Goal: Information Seeking & Learning: Learn about a topic

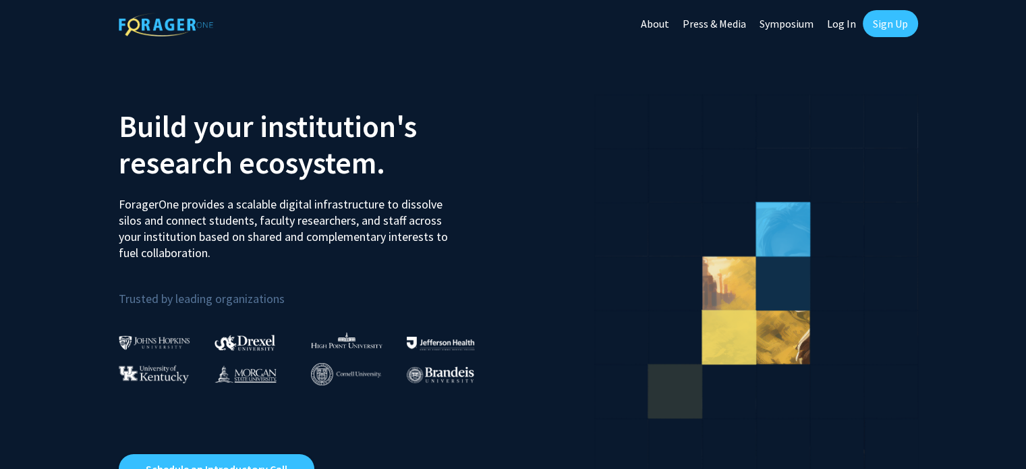
click at [844, 24] on link "Log In" at bounding box center [841, 23] width 42 height 47
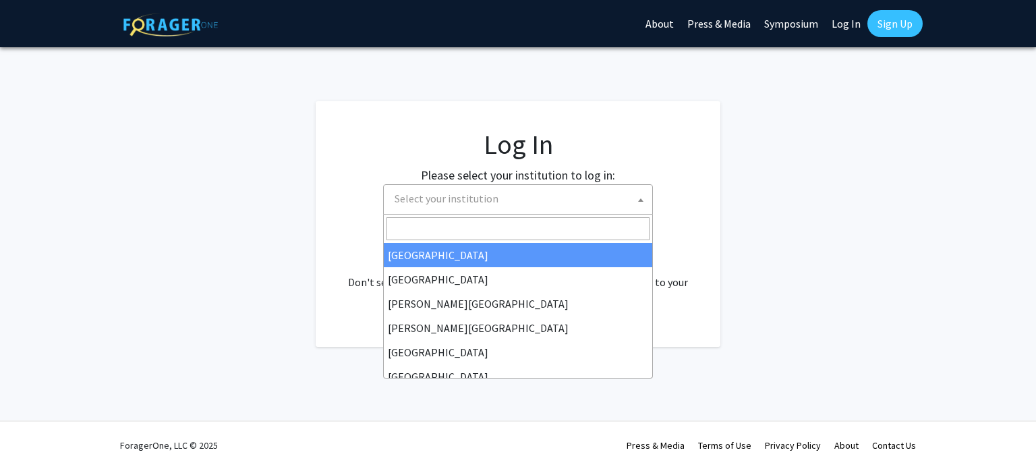
click at [469, 201] on span "Select your institution" at bounding box center [446, 197] width 104 height 13
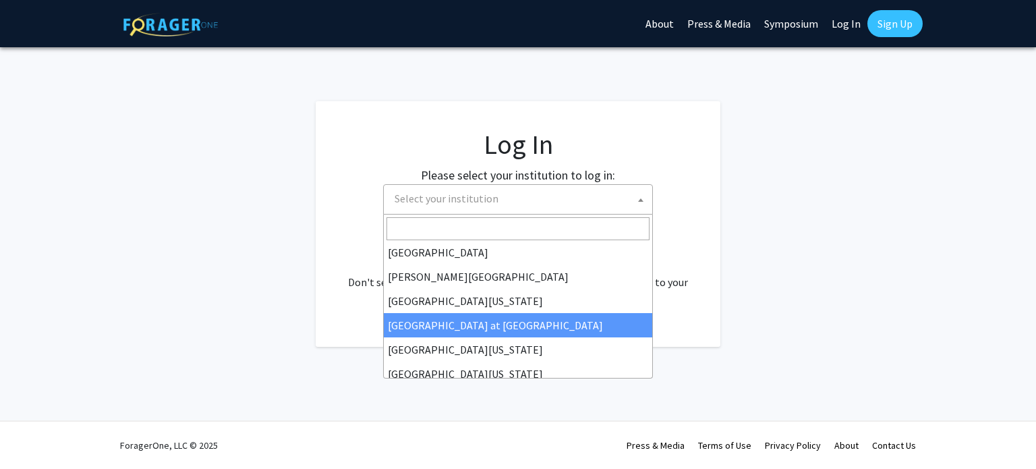
scroll to position [472, 0]
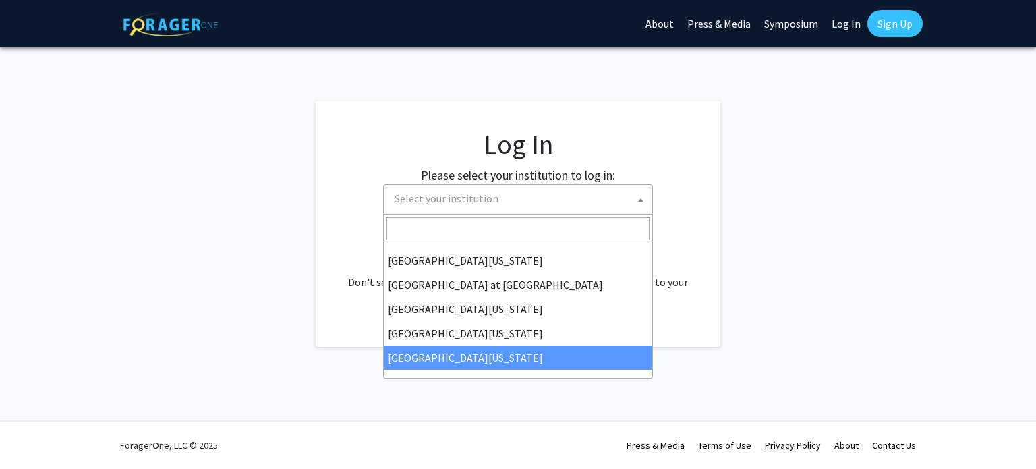
select select "33"
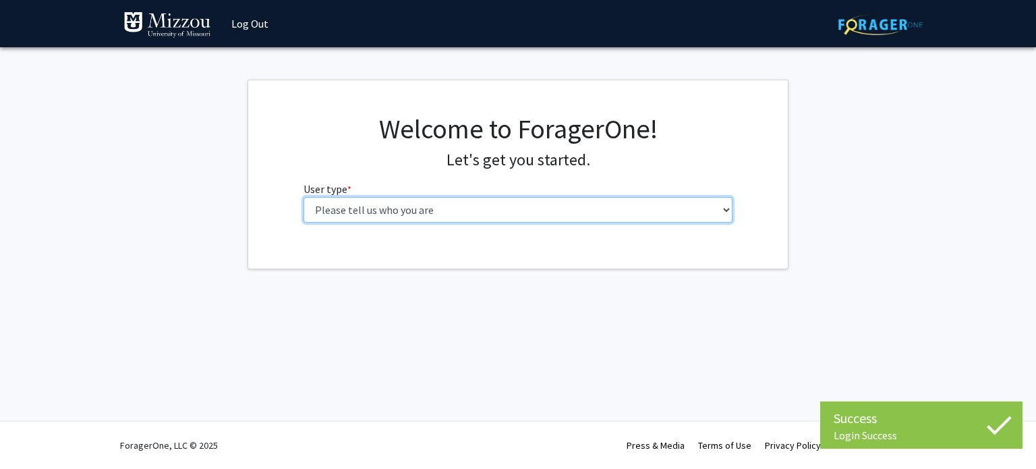
click at [512, 218] on select "Please tell us who you are Undergraduate Student Master's Student Doctoral Cand…" at bounding box center [518, 210] width 430 height 26
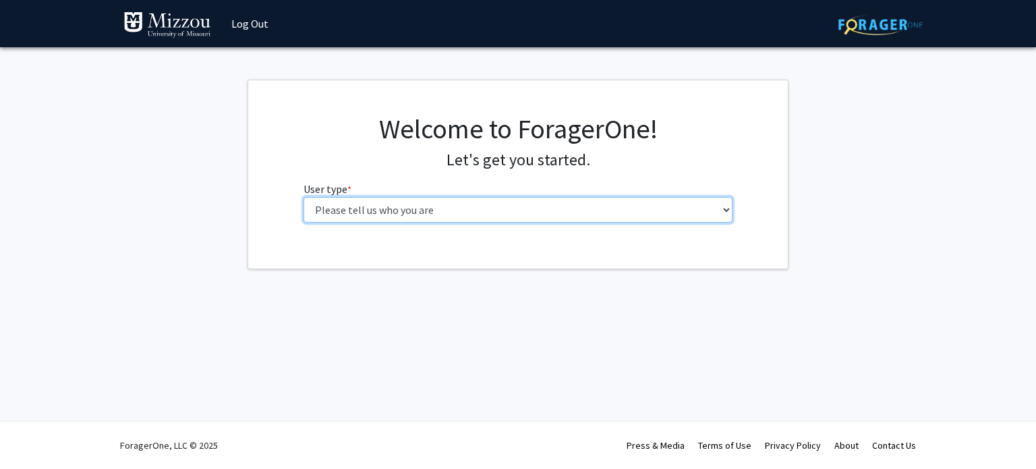
click at [637, 207] on select "Please tell us who you are Undergraduate Student Master's Student Doctoral Cand…" at bounding box center [518, 210] width 430 height 26
select select "1: undergrad"
click at [303, 197] on select "Please tell us who you are Undergraduate Student Master's Student Doctoral Cand…" at bounding box center [518, 210] width 430 height 26
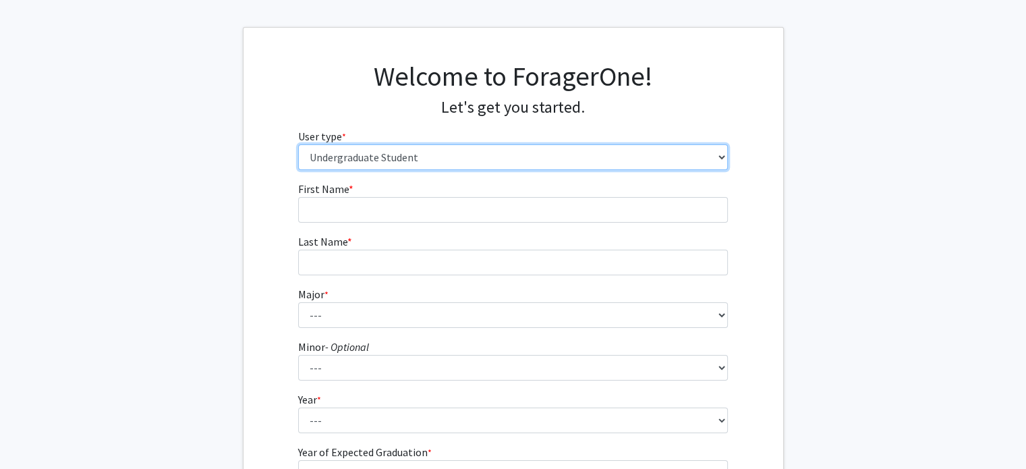
scroll to position [70, 0]
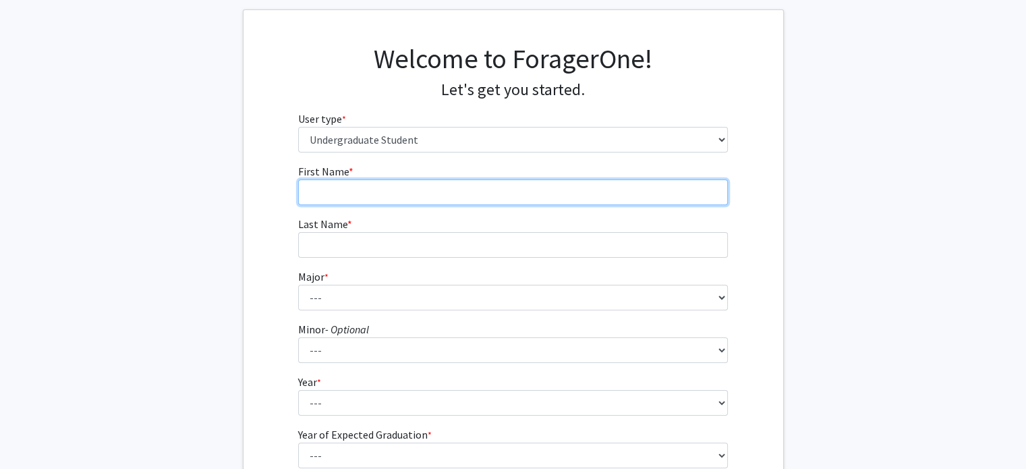
click at [495, 204] on input "First Name * required" at bounding box center [513, 192] width 430 height 26
type input "Foster"
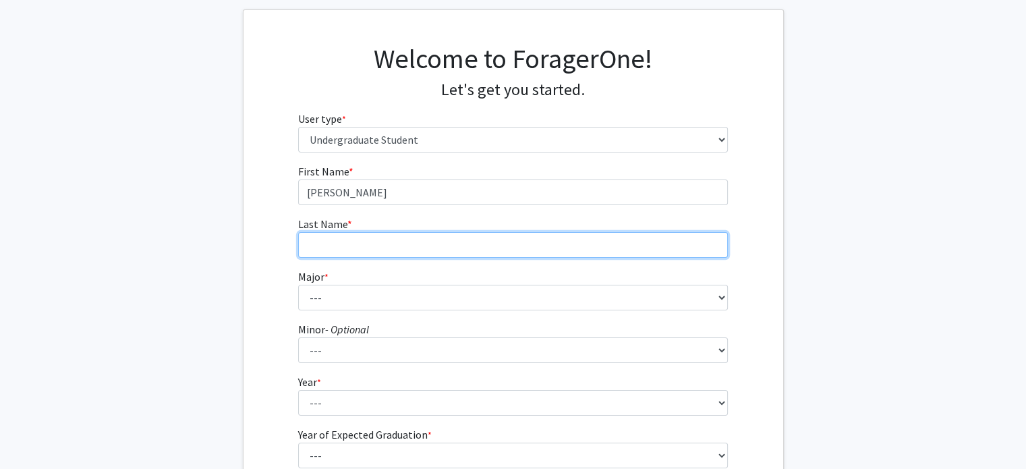
click at [531, 242] on input "Last Name * required" at bounding box center [513, 245] width 430 height 26
type input "Dunlap"
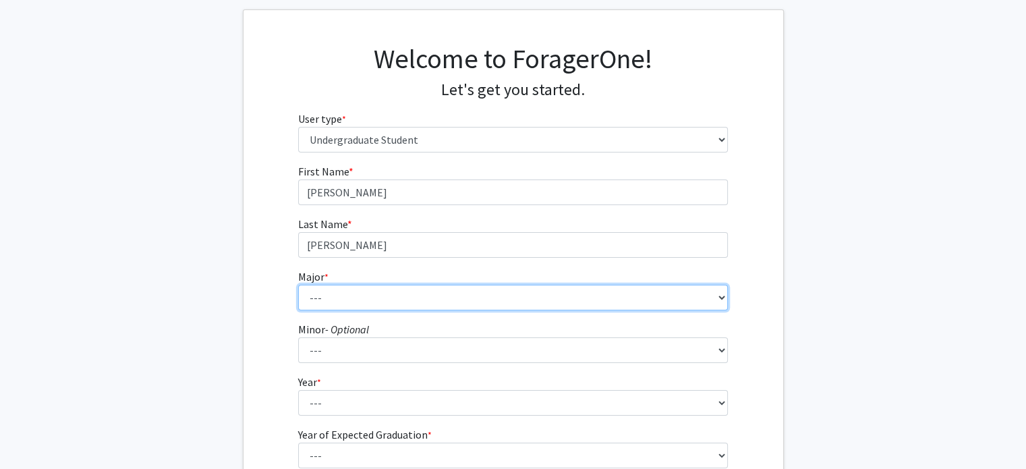
click at [589, 289] on select "--- Agribusiness Management Agricultural Education Agricultural Education: Comm…" at bounding box center [513, 298] width 430 height 26
select select "21: 2516"
click at [298, 285] on select "--- Agribusiness Management Agricultural Education Agricultural Education: Comm…" at bounding box center [513, 298] width 430 height 26
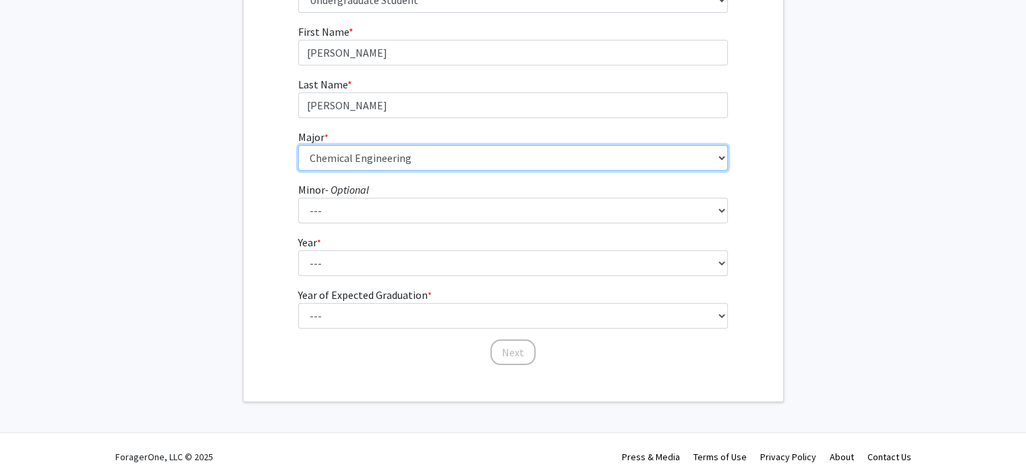
scroll to position [220, 0]
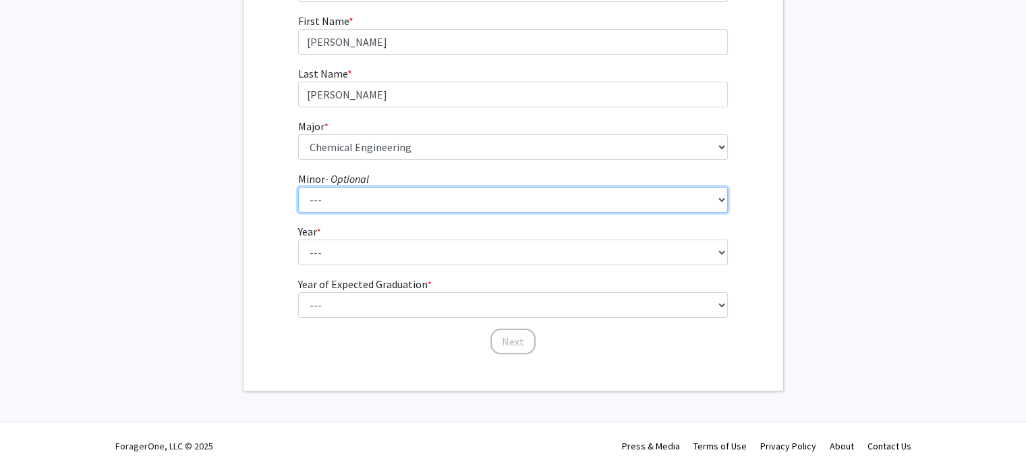
click at [456, 204] on select "--- Accountancy Aerospace Engineering Aerospace Studies Agribusiness Management…" at bounding box center [513, 200] width 430 height 26
select select "82: 2038"
click at [298, 187] on select "--- Accountancy Aerospace Engineering Aerospace Studies Agribusiness Management…" at bounding box center [513, 200] width 430 height 26
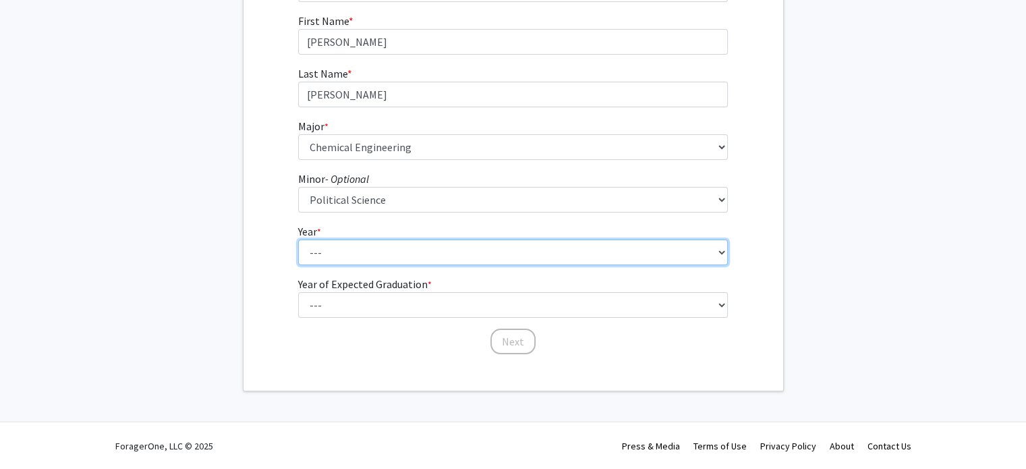
click at [394, 264] on select "--- First-year Sophomore Junior Senior Postbaccalaureate Certificate" at bounding box center [513, 252] width 430 height 26
select select "1: first-year"
click at [298, 239] on select "--- First-year Sophomore Junior Senior Postbaccalaureate Certificate" at bounding box center [513, 252] width 430 height 26
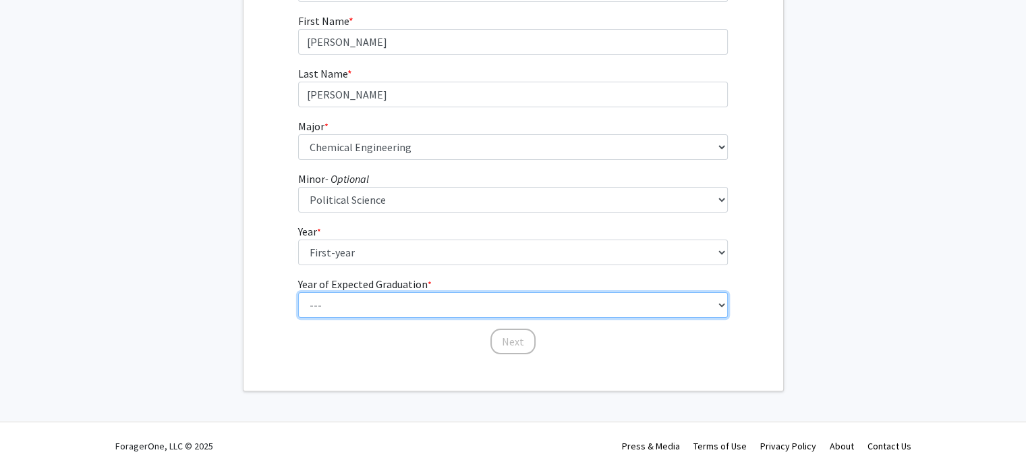
click at [472, 299] on select "--- 2025 2026 2027 2028 2029 2030 2031 2032 2033 2034" at bounding box center [513, 305] width 430 height 26
select select "5: 2029"
click at [298, 292] on select "--- 2025 2026 2027 2028 2029 2030 2031 2032 2033 2034" at bounding box center [513, 305] width 430 height 26
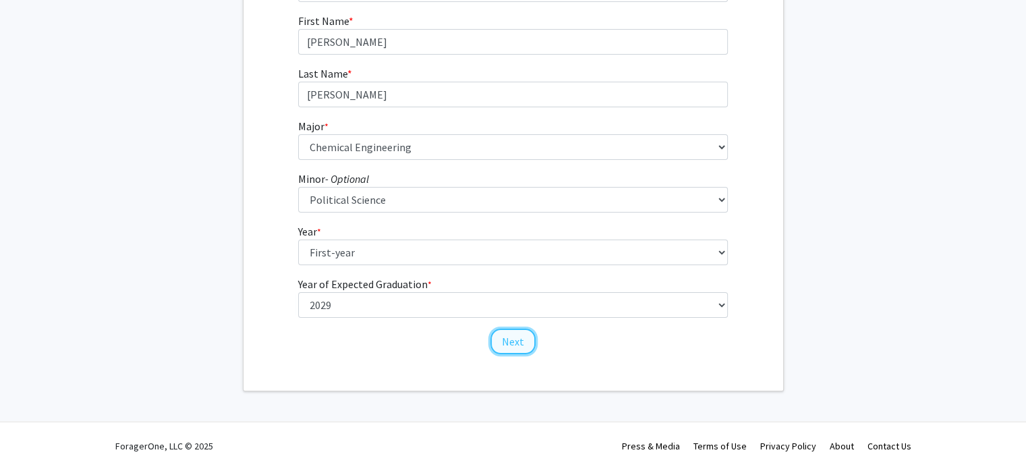
click at [511, 334] on button "Next" at bounding box center [512, 341] width 45 height 26
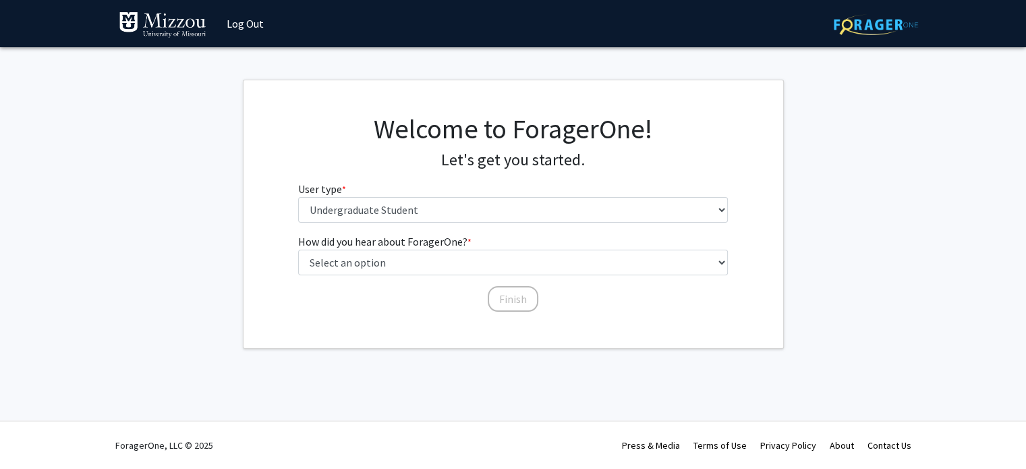
scroll to position [0, 0]
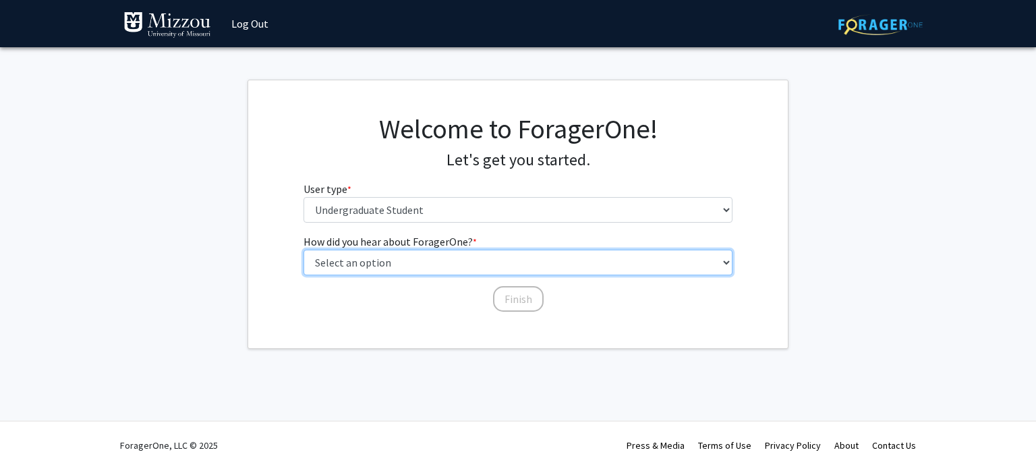
click at [554, 272] on select "Select an option Peer/student recommendation Faculty/staff recommendation Unive…" at bounding box center [518, 262] width 430 height 26
select select "2: faculty_recommendation"
click at [303, 249] on select "Select an option Peer/student recommendation Faculty/staff recommendation Unive…" at bounding box center [518, 262] width 430 height 26
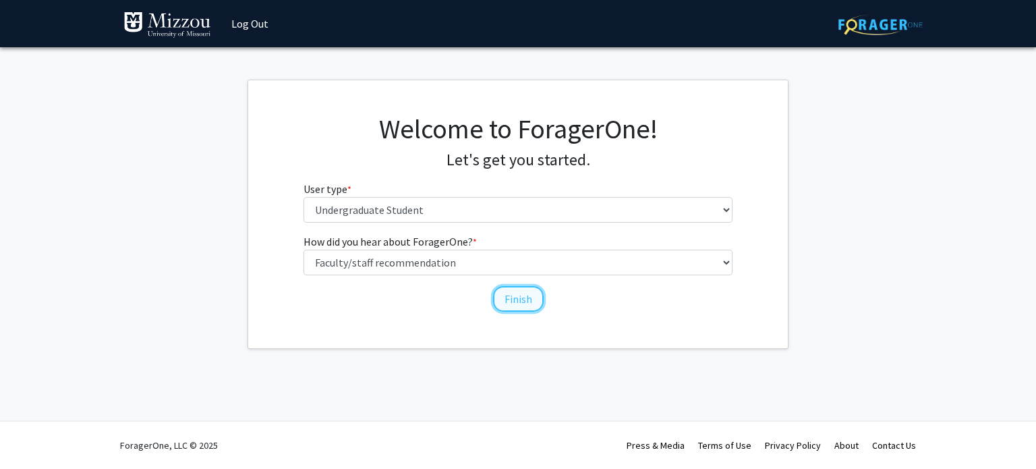
click at [518, 302] on button "Finish" at bounding box center [518, 299] width 51 height 26
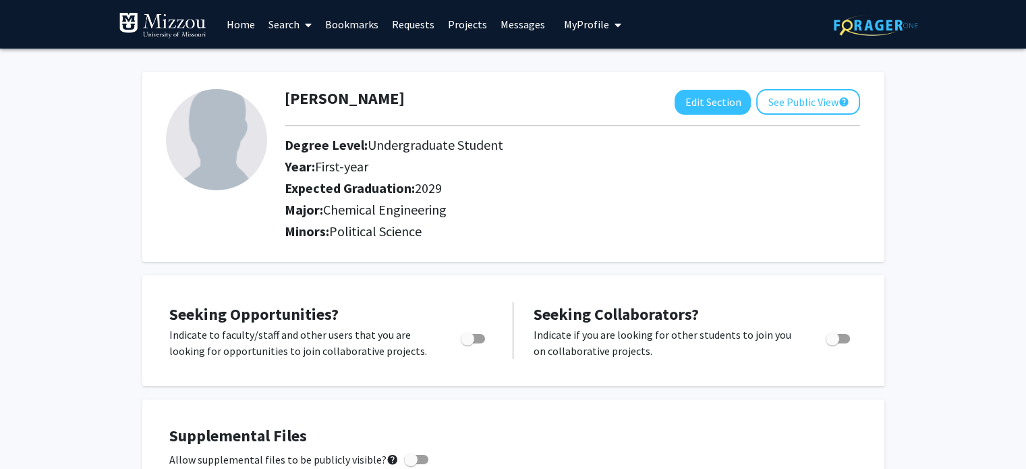
click at [294, 24] on link "Search" at bounding box center [290, 24] width 57 height 47
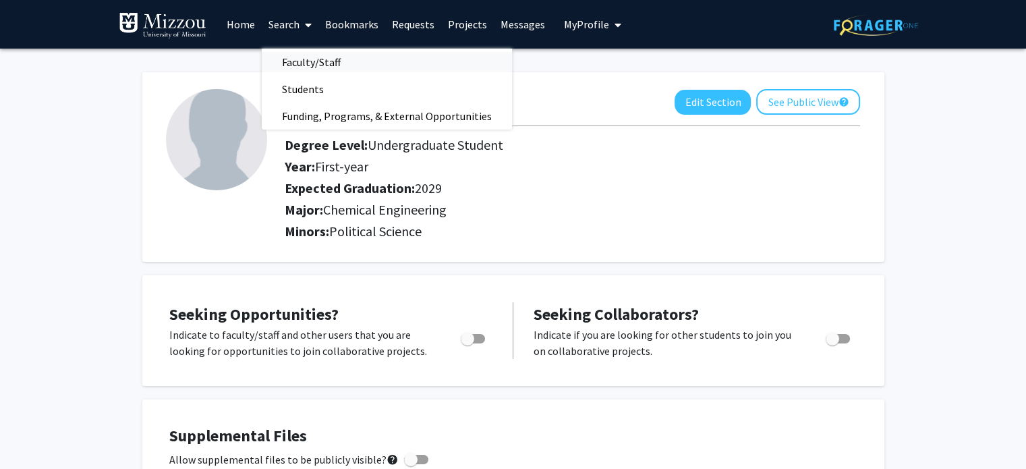
click at [311, 59] on span "Faculty/Staff" at bounding box center [311, 62] width 99 height 27
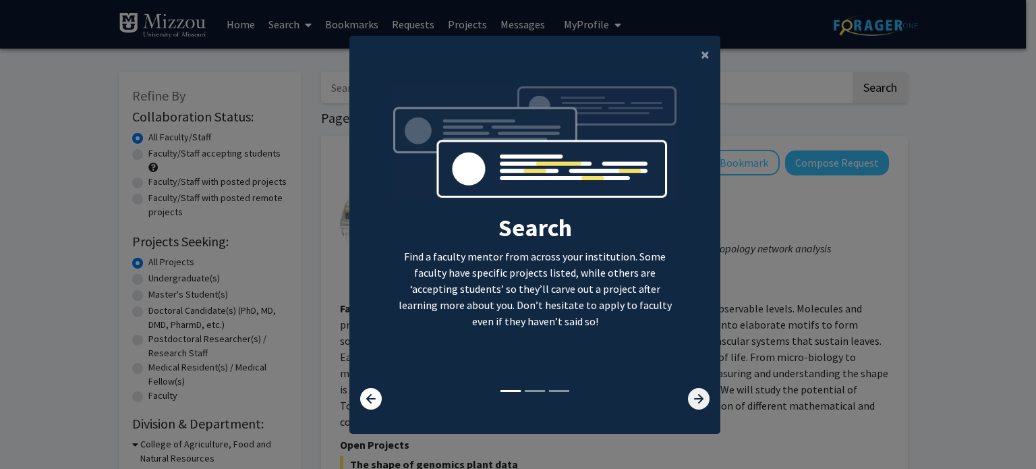
click at [692, 403] on icon at bounding box center [699, 399] width 22 height 22
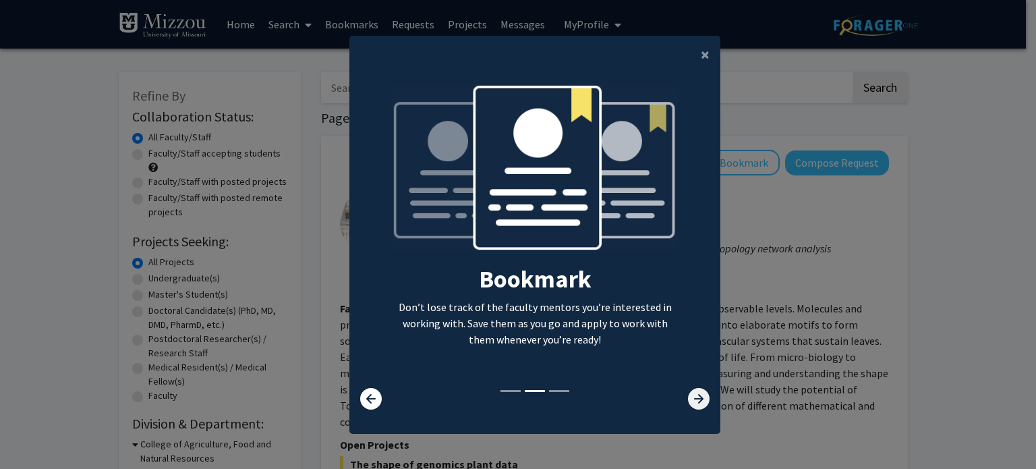
click at [692, 403] on icon at bounding box center [699, 399] width 22 height 22
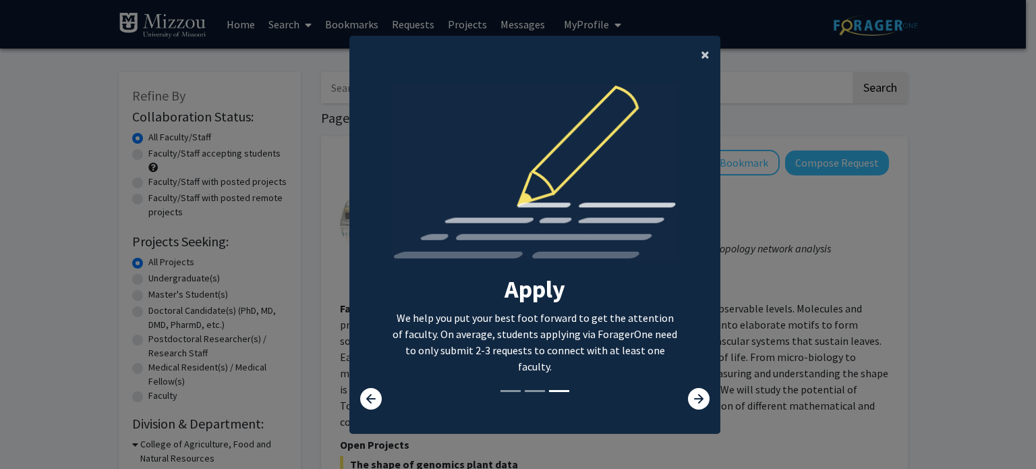
click at [695, 59] on button "×" at bounding box center [705, 55] width 30 height 38
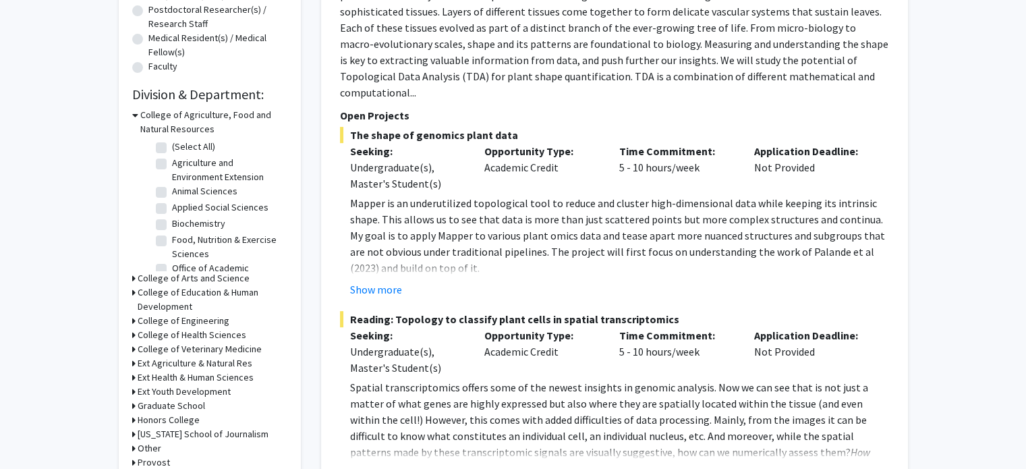
click at [172, 158] on label "Agriculture and Environment Extension" at bounding box center [228, 170] width 112 height 28
click at [172, 158] on input "Agriculture and Environment Extension" at bounding box center [176, 160] width 9 height 9
checkbox input "true"
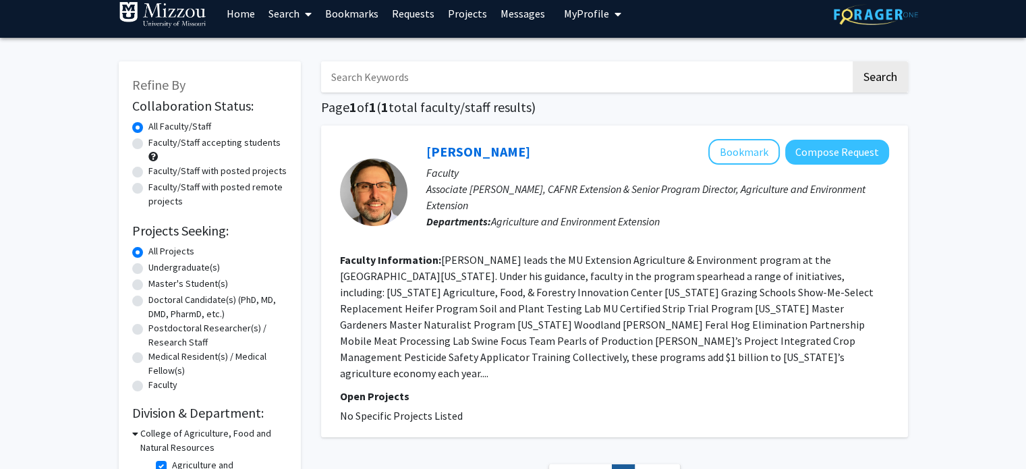
scroll to position [16, 0]
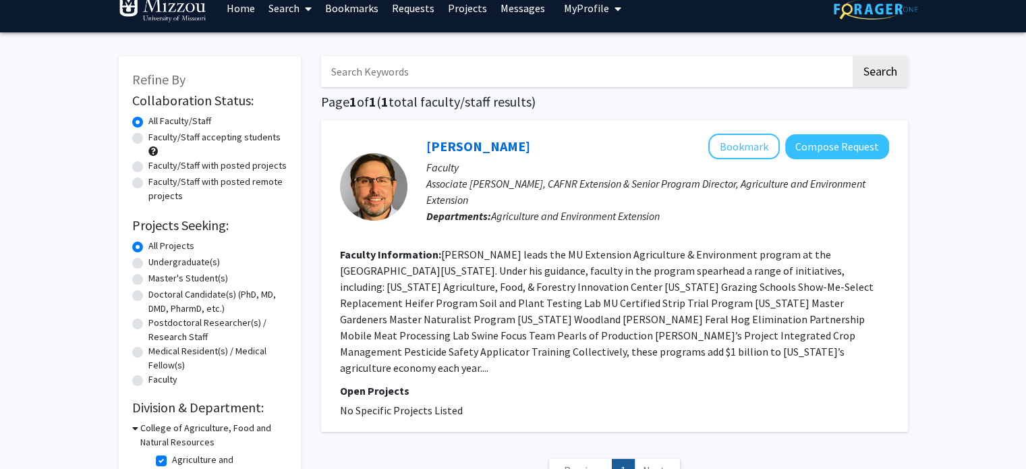
click at [148, 140] on label "Faculty/Staff accepting students" at bounding box center [214, 137] width 132 height 14
click at [148, 139] on input "Faculty/Staff accepting students" at bounding box center [152, 134] width 9 height 9
radio input "true"
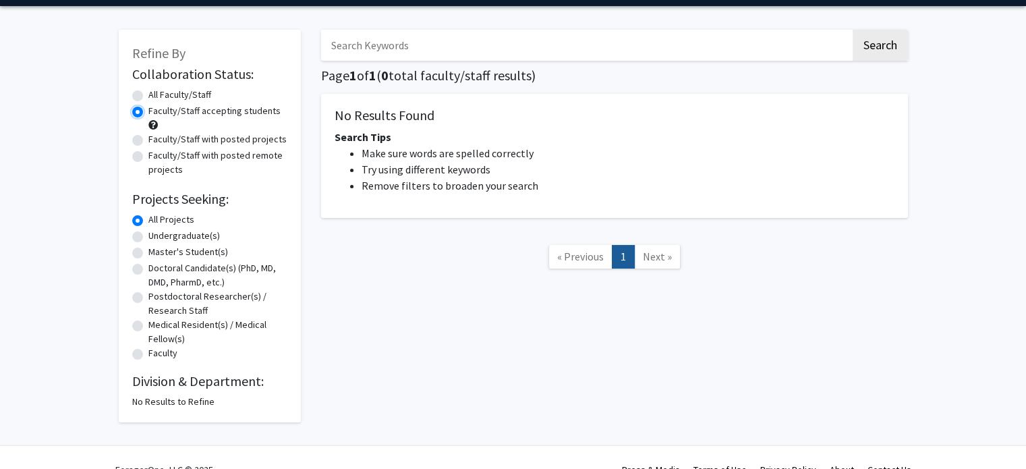
scroll to position [67, 0]
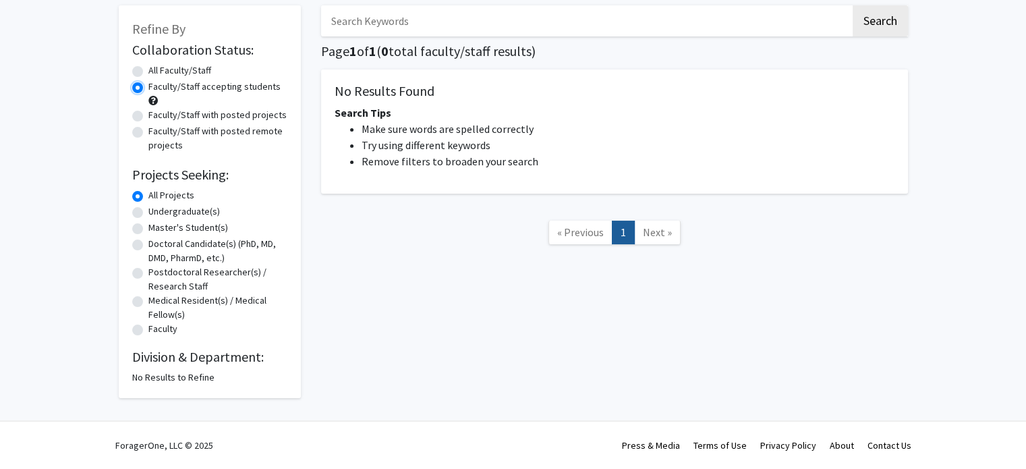
radio input "true"
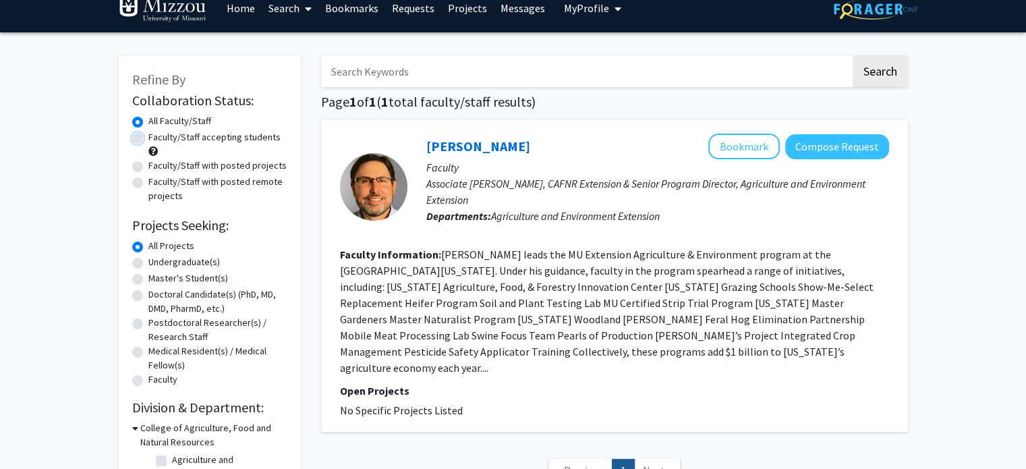
checkbox input "false"
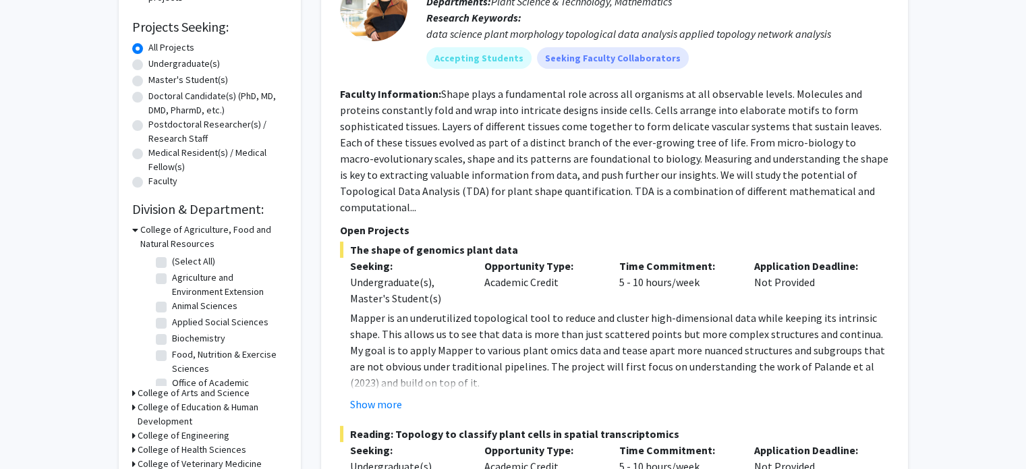
scroll to position [215, 0]
click at [140, 230] on h3 "College of Agriculture, Food and Natural Resources" at bounding box center [213, 236] width 147 height 28
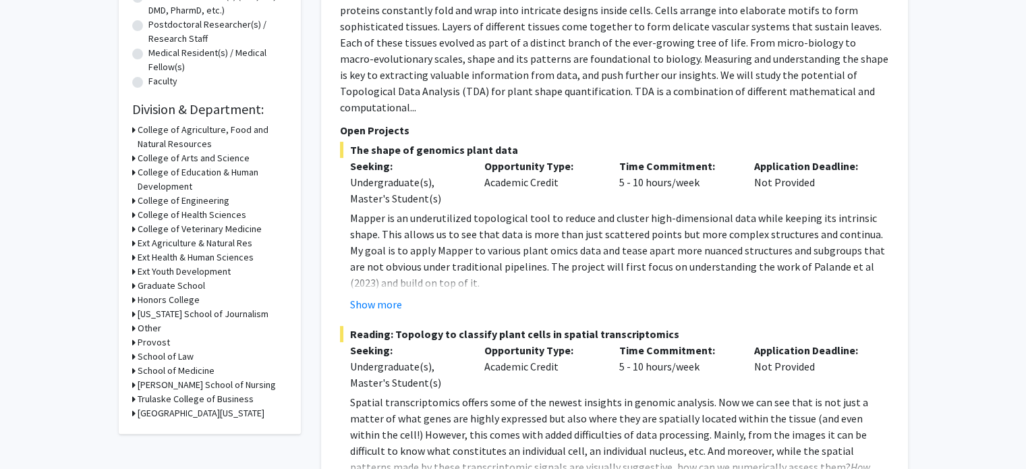
scroll to position [315, 0]
click at [162, 158] on h3 "College of Arts and Science" at bounding box center [194, 157] width 112 height 14
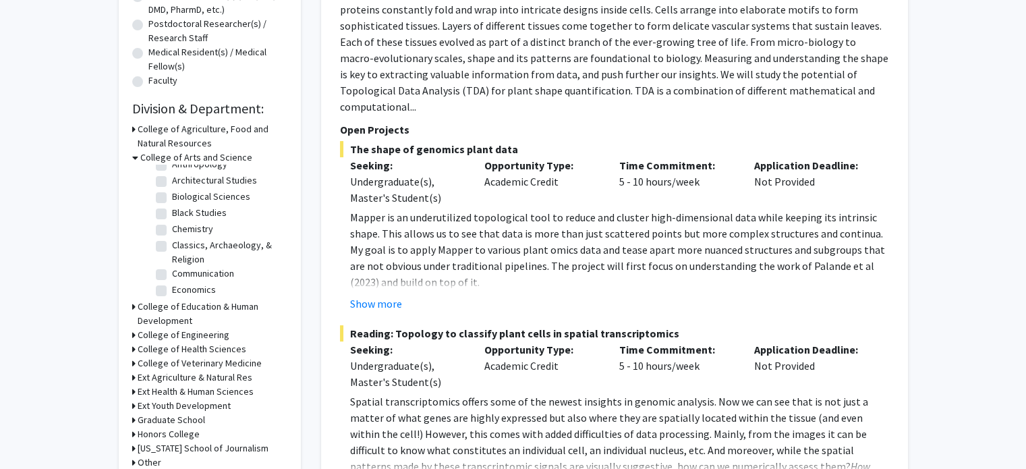
scroll to position [38, 0]
click at [172, 220] on label "Chemistry" at bounding box center [192, 218] width 41 height 14
click at [172, 220] on input "Chemistry" at bounding box center [176, 215] width 9 height 9
checkbox input "true"
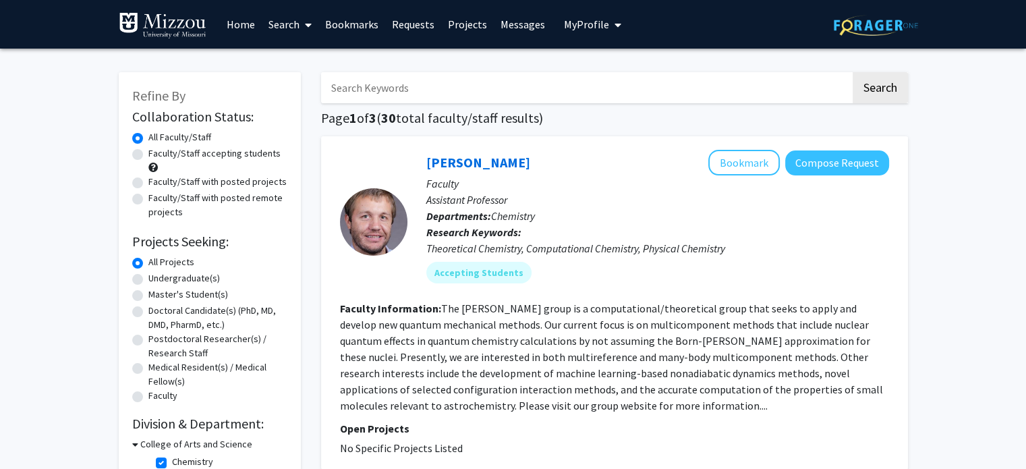
click at [148, 156] on label "Faculty/Staff accepting students" at bounding box center [214, 153] width 132 height 14
click at [148, 155] on input "Faculty/Staff accepting students" at bounding box center [152, 150] width 9 height 9
radio input "true"
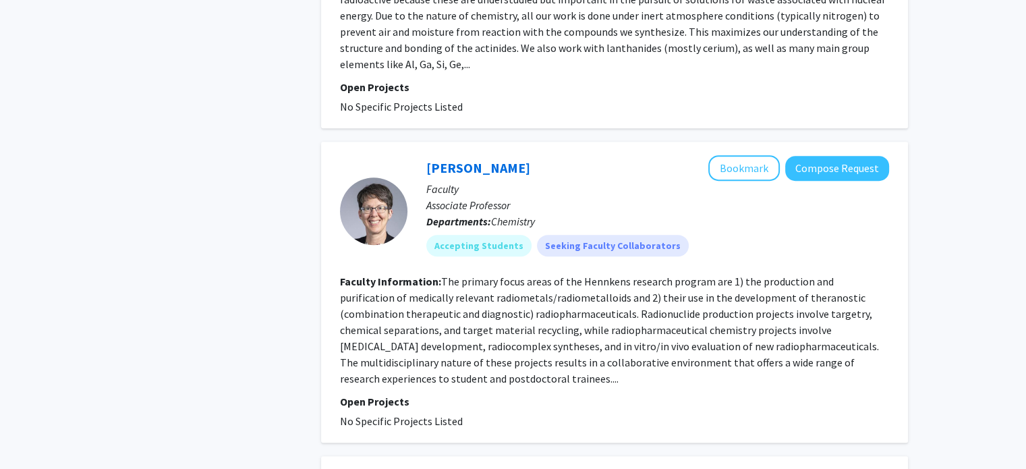
scroll to position [709, 0]
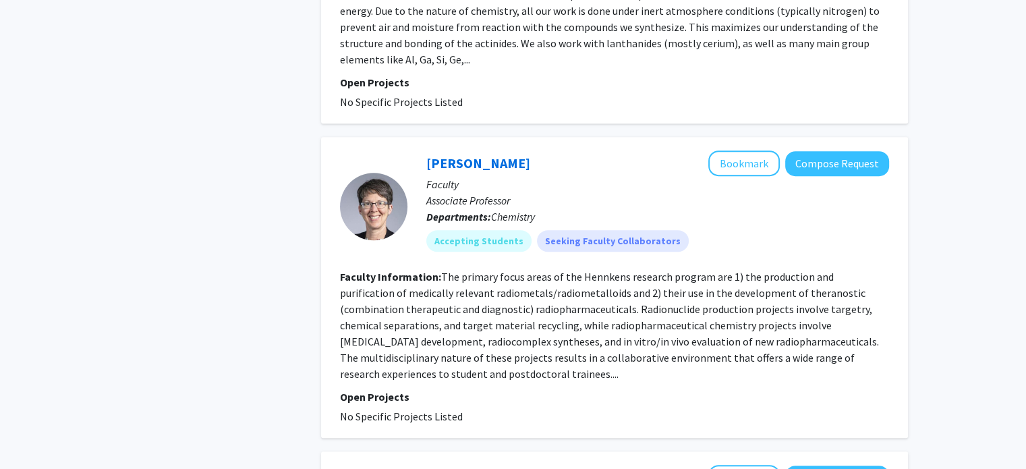
click at [932, 326] on div "Refine By Collaboration Status: Collaboration Status All Faculty/Staff Collabor…" at bounding box center [513, 474] width 1026 height 2268
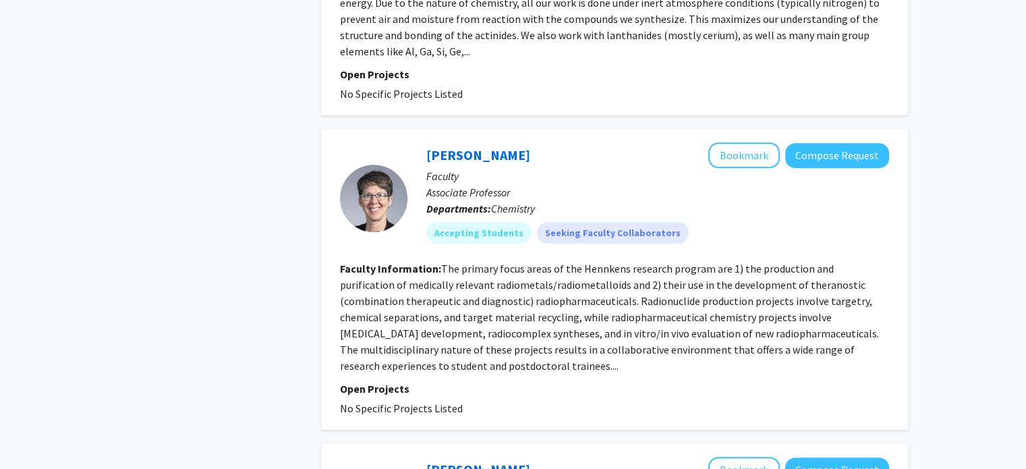
scroll to position [705, 0]
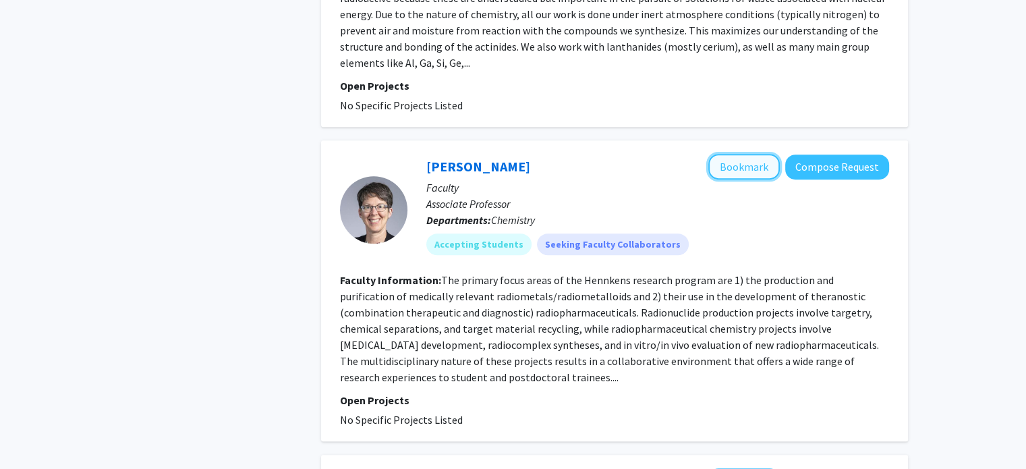
click at [748, 161] on button "Bookmark" at bounding box center [743, 167] width 71 height 26
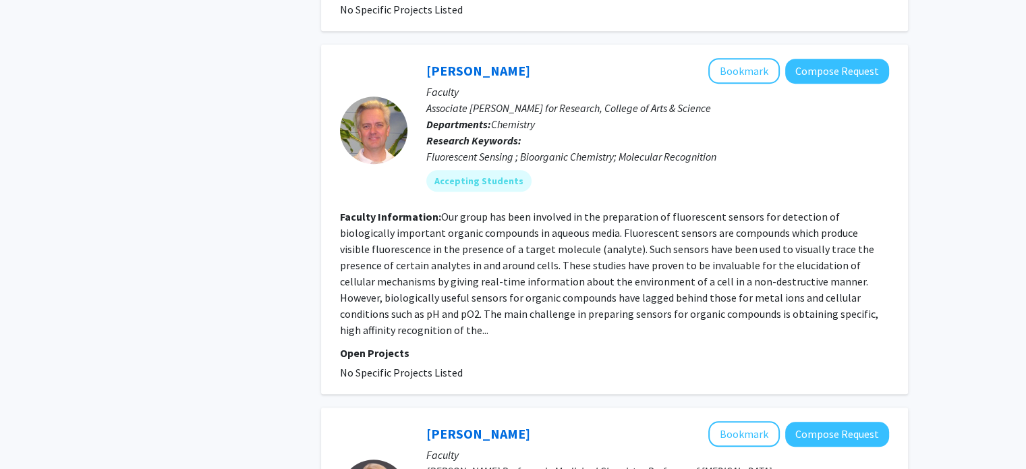
scroll to position [1123, 0]
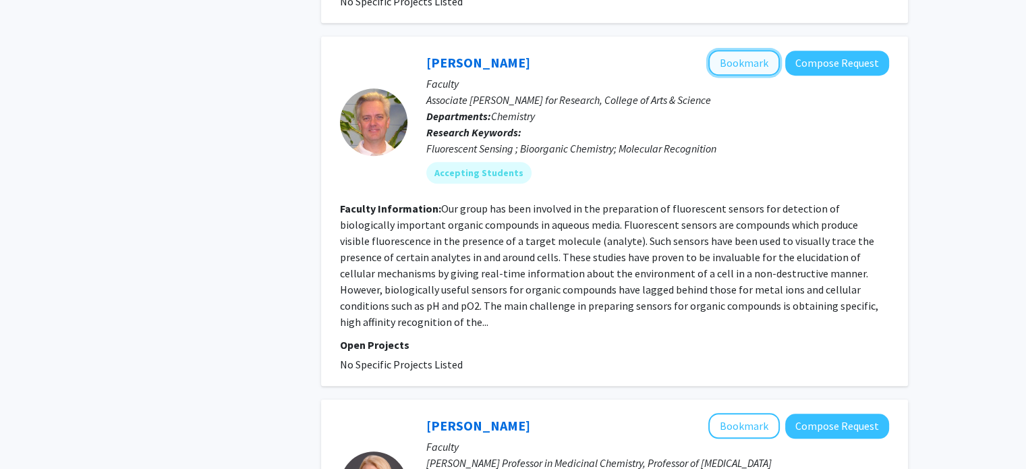
click at [728, 68] on button "Bookmark" at bounding box center [743, 63] width 71 height 26
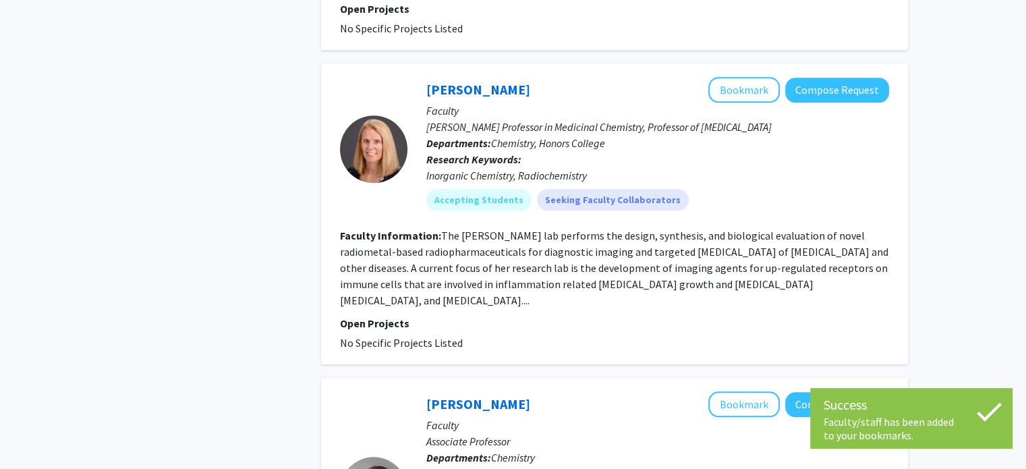
scroll to position [1459, 0]
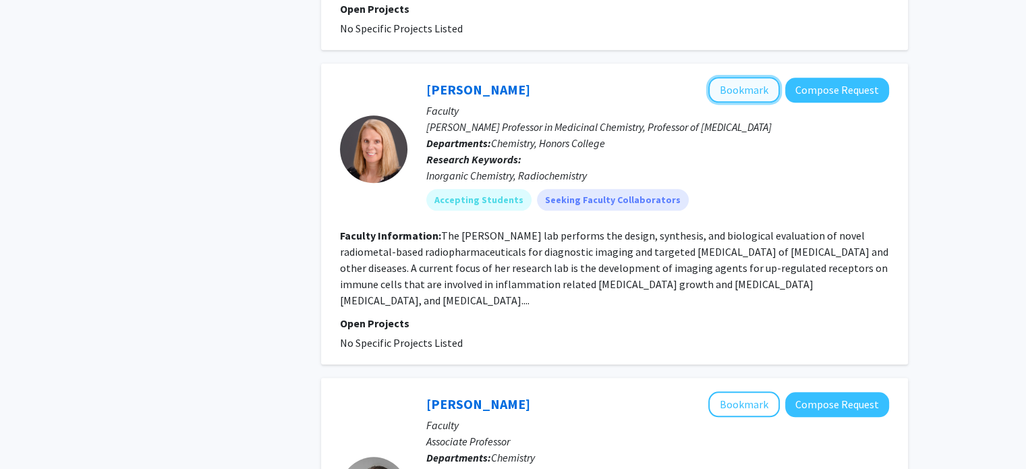
click at [742, 77] on button "Bookmark" at bounding box center [743, 90] width 71 height 26
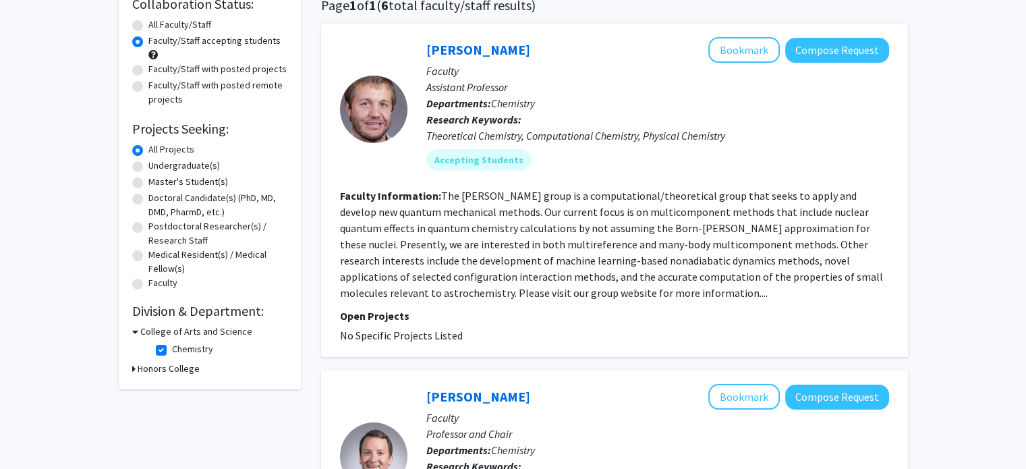
scroll to position [113, 0]
click at [166, 347] on fg-checkbox "Chemistry Chemistry" at bounding box center [220, 349] width 128 height 16
click at [172, 347] on label "Chemistry" at bounding box center [192, 348] width 41 height 14
click at [172, 347] on input "Chemistry" at bounding box center [176, 345] width 9 height 9
checkbox input "false"
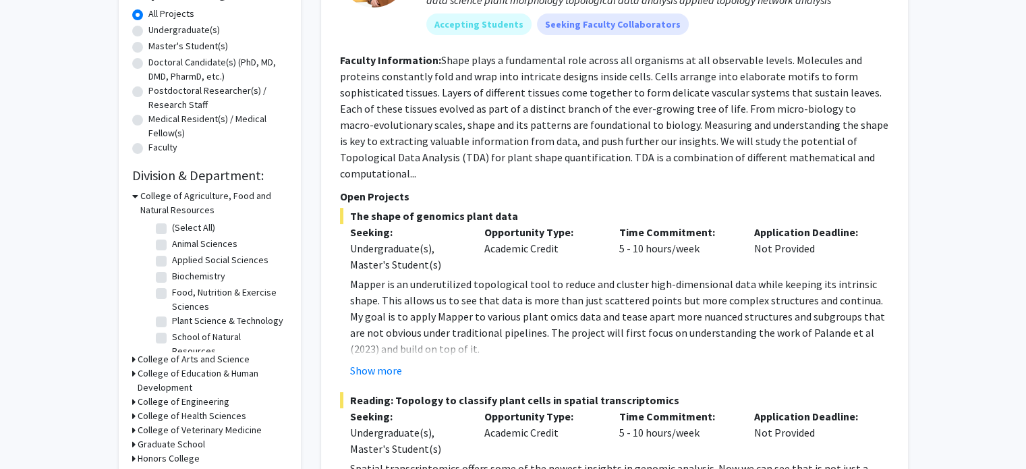
scroll to position [288, 0]
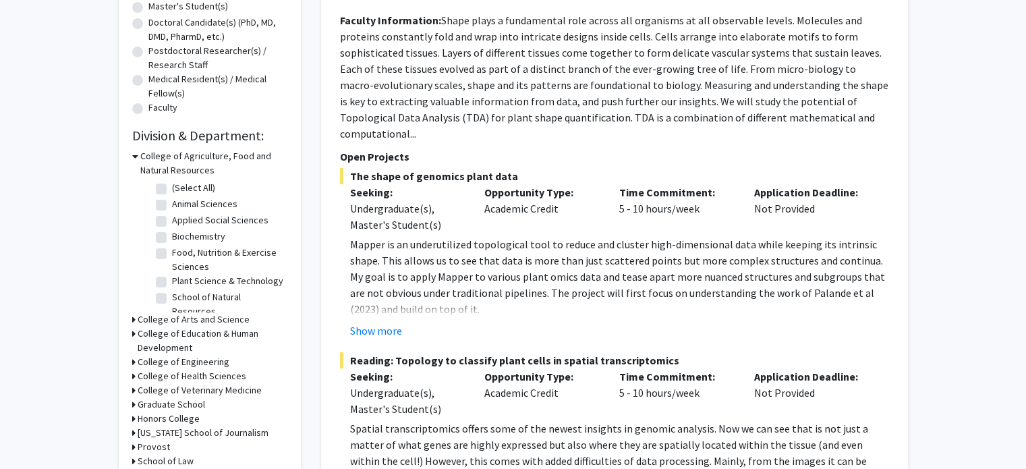
click at [141, 152] on h3 "College of Agriculture, Food and Natural Resources" at bounding box center [213, 163] width 147 height 28
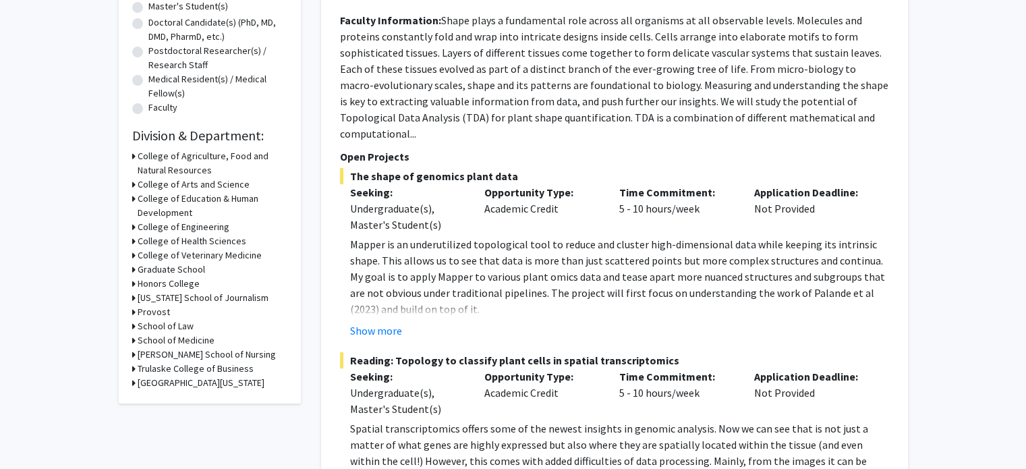
click at [135, 185] on div "College of Arts and Science" at bounding box center [209, 184] width 155 height 14
click at [132, 183] on icon at bounding box center [133, 184] width 3 height 14
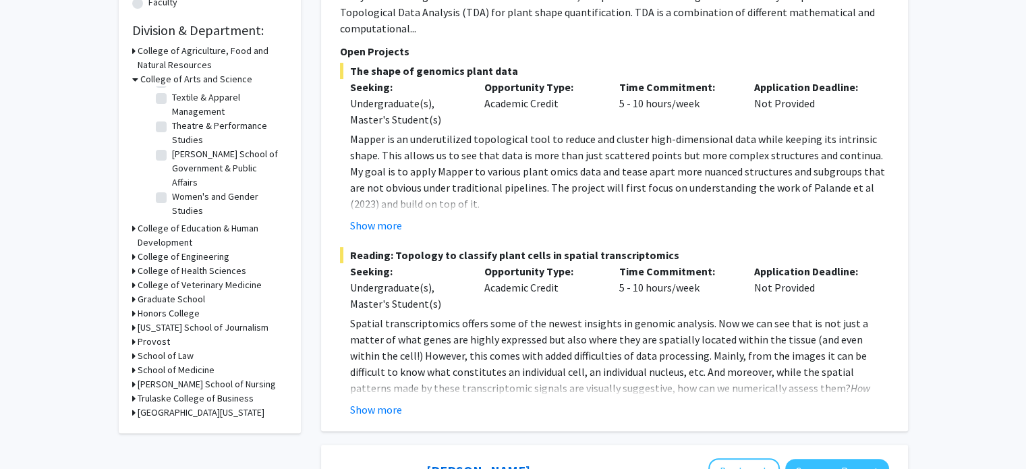
scroll to position [396, 0]
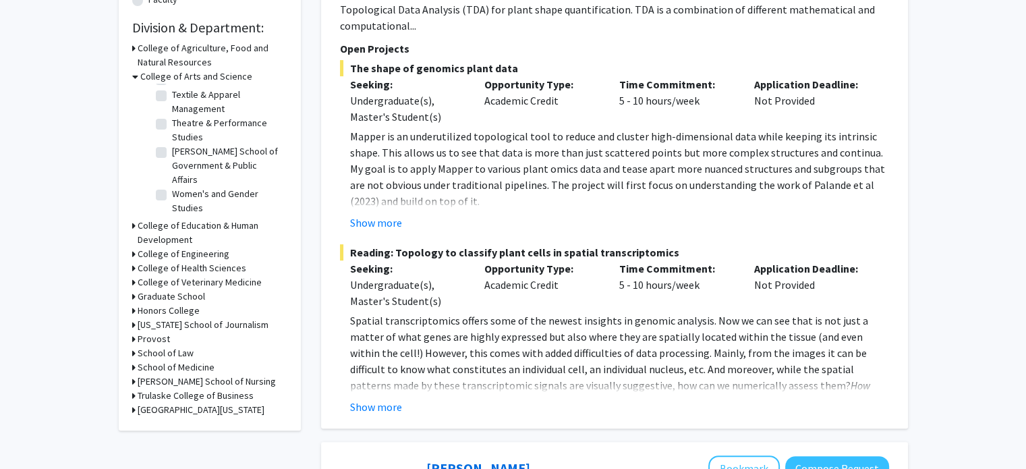
click at [133, 254] on icon at bounding box center [133, 254] width 3 height 14
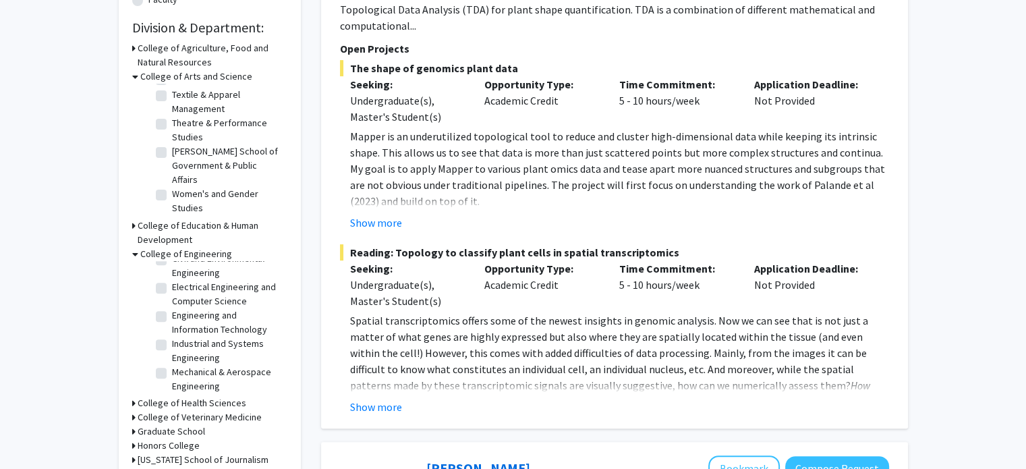
scroll to position [0, 0]
click at [172, 287] on label "Chemical and Biomedical Engineering" at bounding box center [228, 294] width 112 height 28
click at [172, 287] on input "Chemical and Biomedical Engineering" at bounding box center [176, 284] width 9 height 9
checkbox input "true"
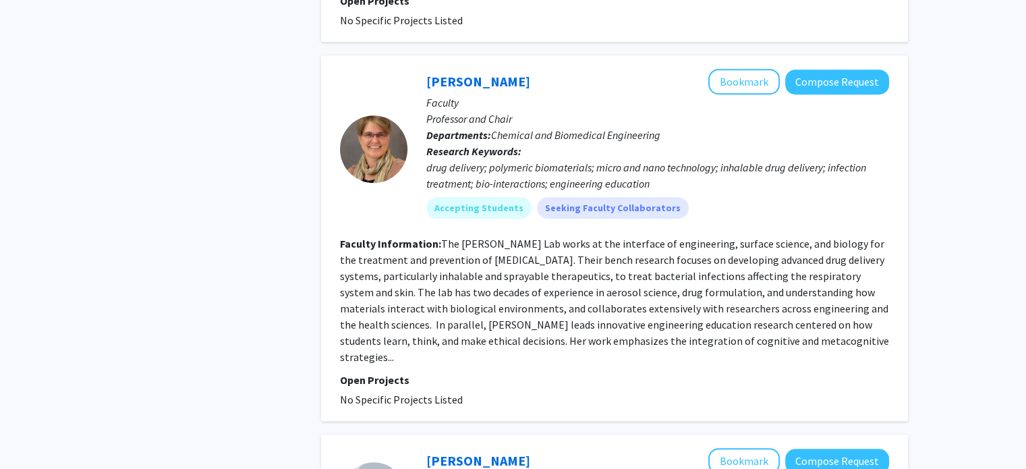
scroll to position [1070, 0]
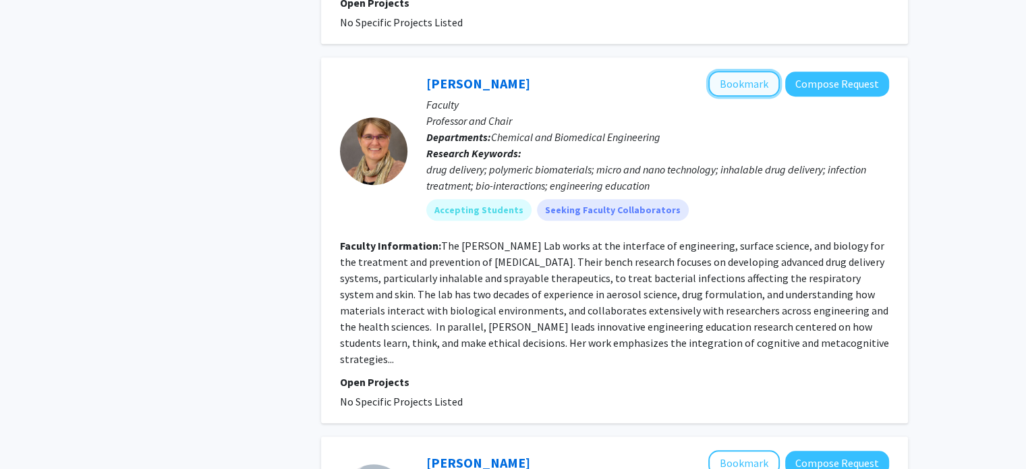
click at [734, 71] on button "Bookmark" at bounding box center [743, 84] width 71 height 26
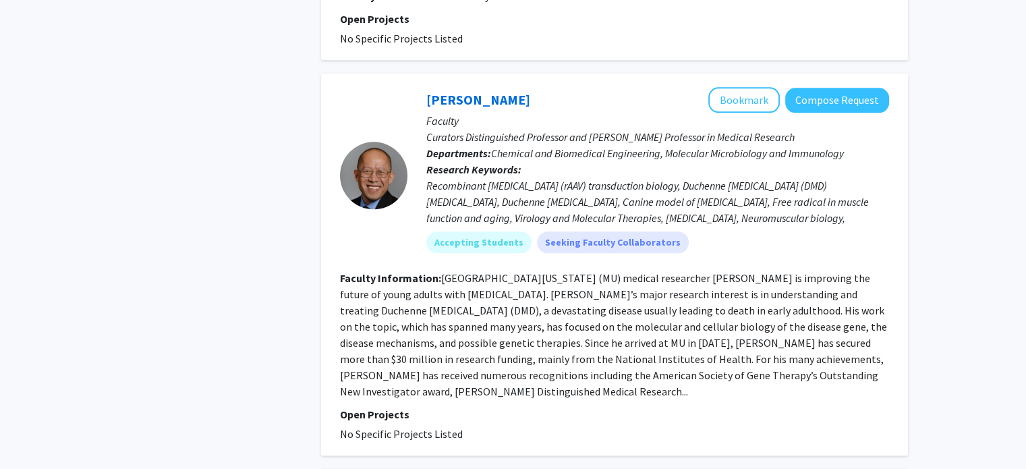
scroll to position [1632, 0]
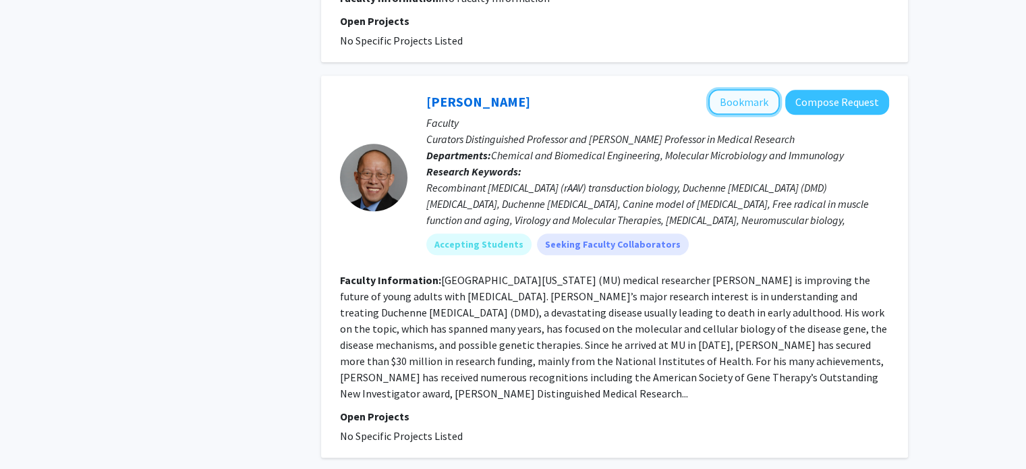
click at [734, 89] on button "Bookmark" at bounding box center [743, 102] width 71 height 26
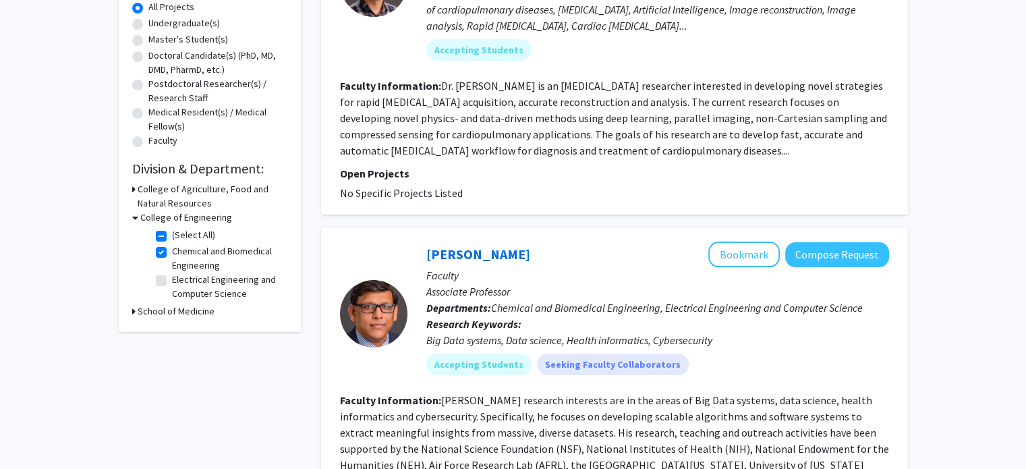
scroll to position [254, 0]
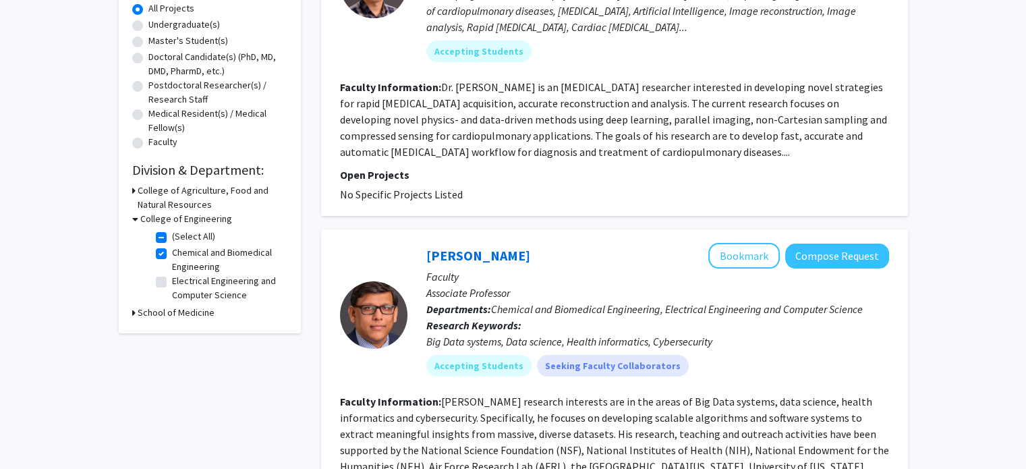
click at [172, 256] on label "Chemical and Biomedical Engineering" at bounding box center [228, 259] width 112 height 28
click at [172, 254] on input "Chemical and Biomedical Engineering" at bounding box center [176, 249] width 9 height 9
checkbox input "false"
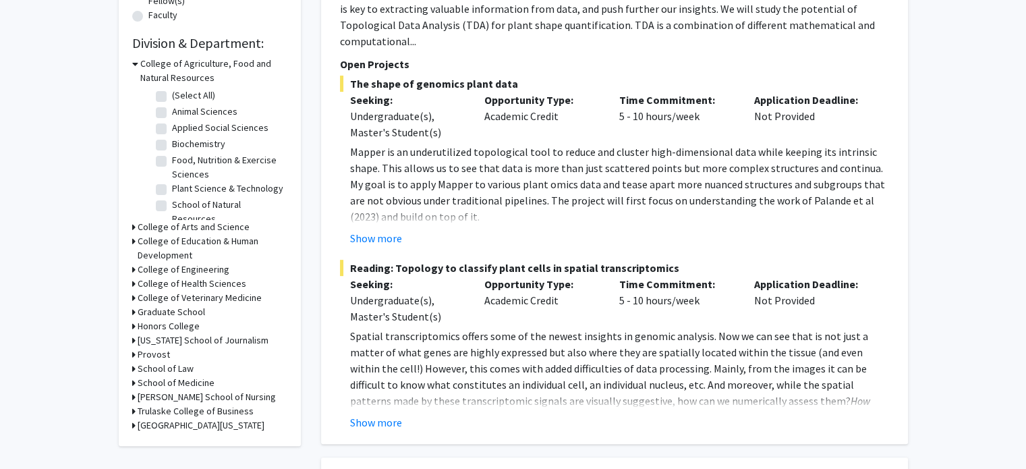
scroll to position [381, 0]
click at [132, 278] on icon at bounding box center [133, 283] width 3 height 14
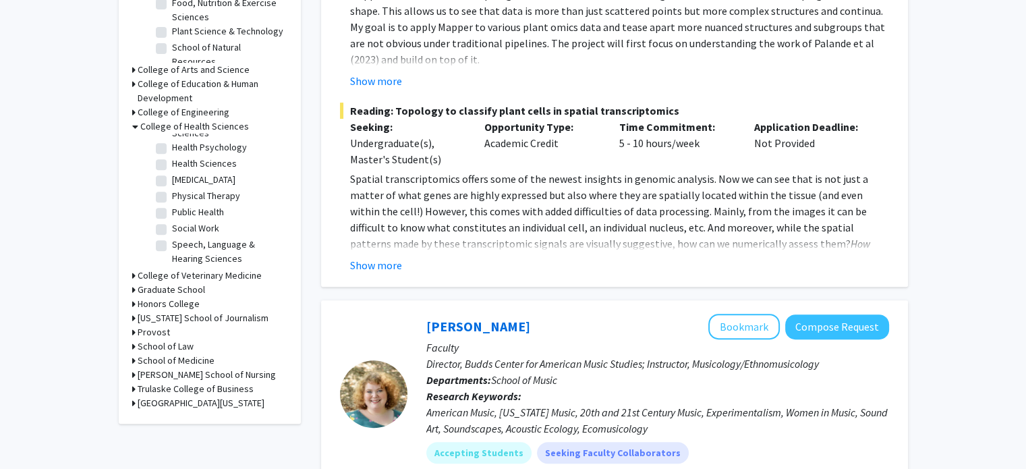
scroll to position [537, 0]
click at [132, 357] on icon at bounding box center [133, 360] width 3 height 14
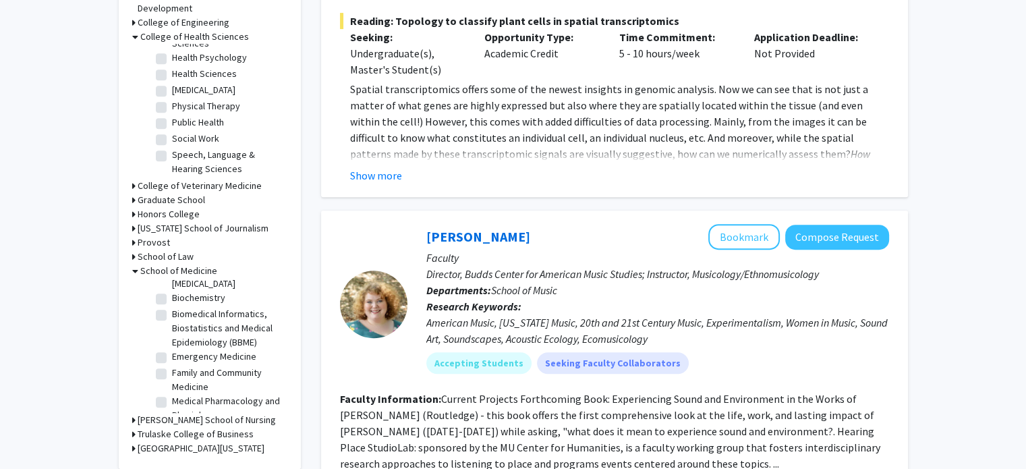
scroll to position [35, 0]
click at [172, 293] on label "Biochemistry" at bounding box center [198, 298] width 53 height 14
click at [172, 293] on input "Biochemistry" at bounding box center [176, 295] width 9 height 9
checkbox input "true"
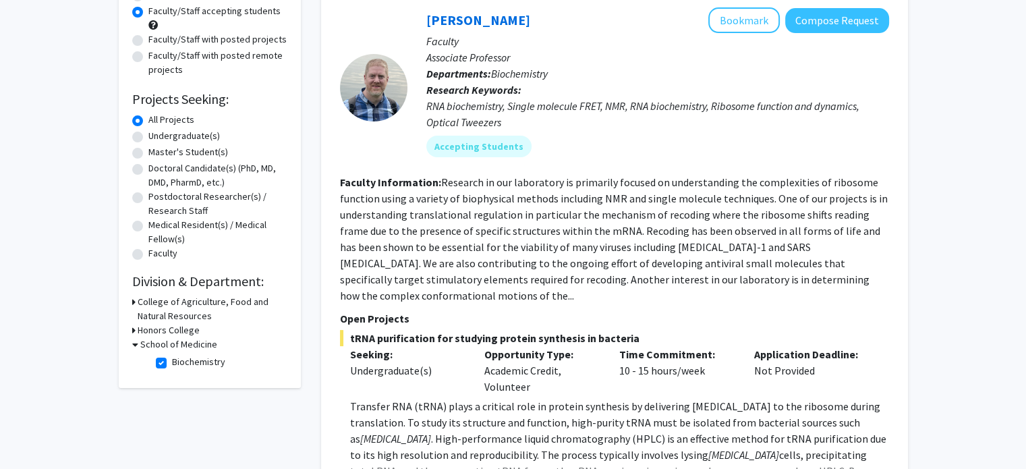
scroll to position [151, 0]
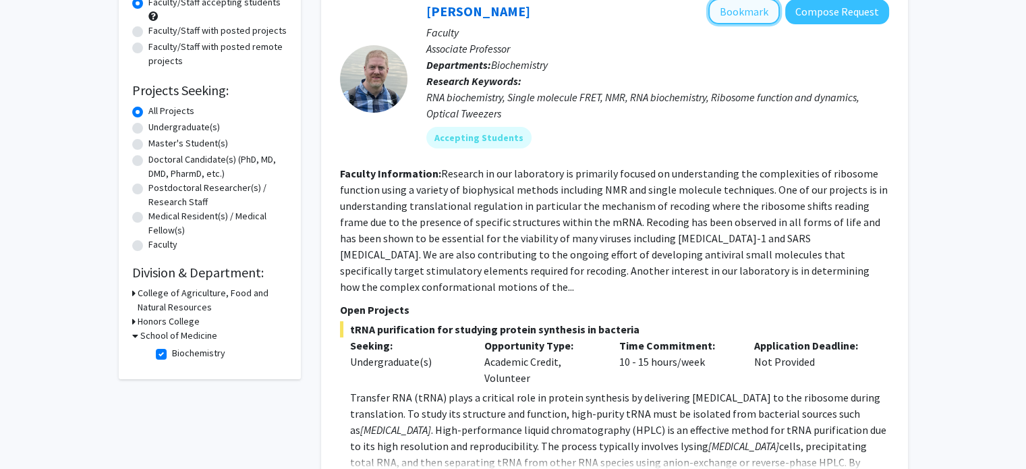
click at [739, 18] on button "Bookmark" at bounding box center [743, 12] width 71 height 26
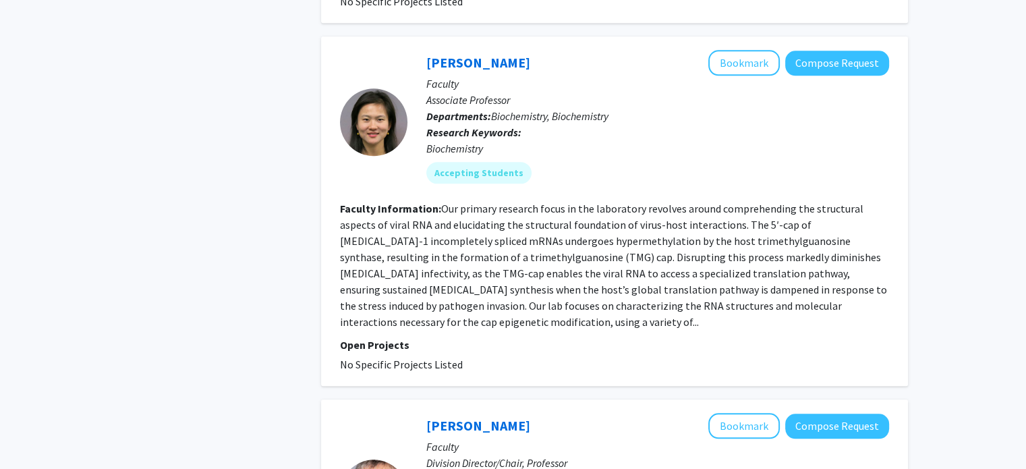
scroll to position [1451, 0]
click at [741, 50] on button "Bookmark" at bounding box center [743, 63] width 71 height 26
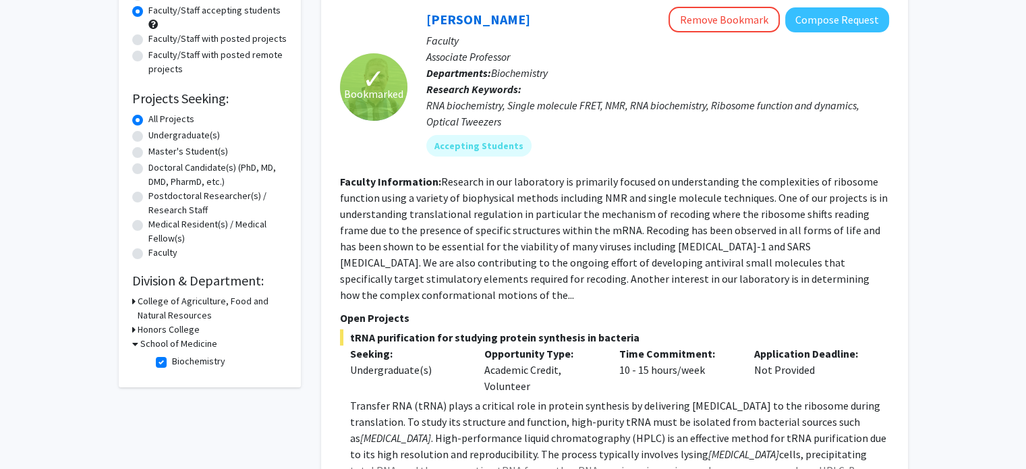
scroll to position [129, 0]
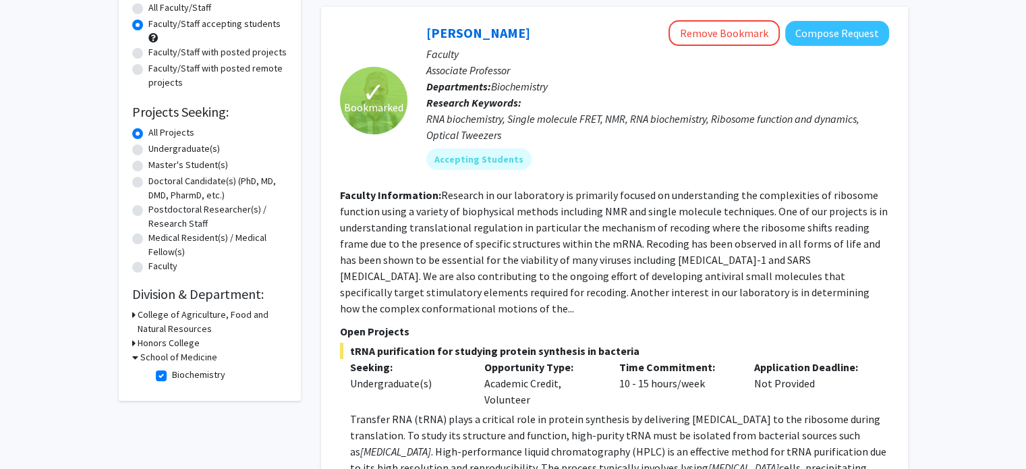
click at [168, 375] on fg-checkbox "Biochemistry Biochemistry" at bounding box center [220, 375] width 128 height 16
click at [172, 376] on label "Biochemistry" at bounding box center [198, 374] width 53 height 14
click at [172, 376] on input "Biochemistry" at bounding box center [176, 371] width 9 height 9
checkbox input "false"
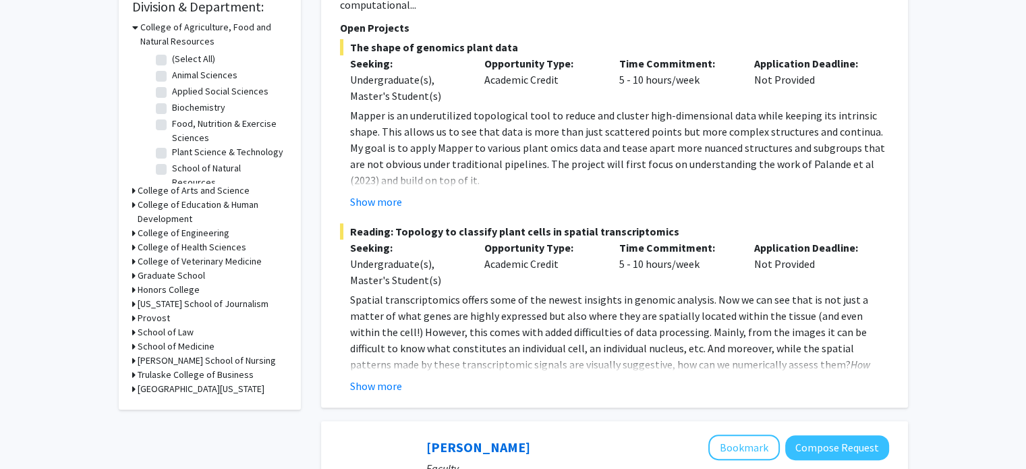
scroll to position [415, 0]
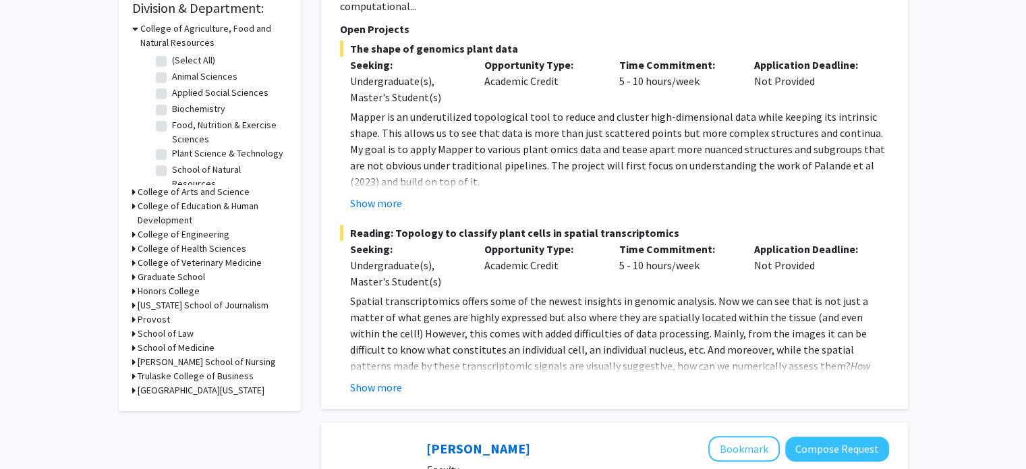
click at [135, 345] on div "School of Medicine" at bounding box center [209, 348] width 155 height 14
click at [133, 345] on icon at bounding box center [133, 348] width 3 height 14
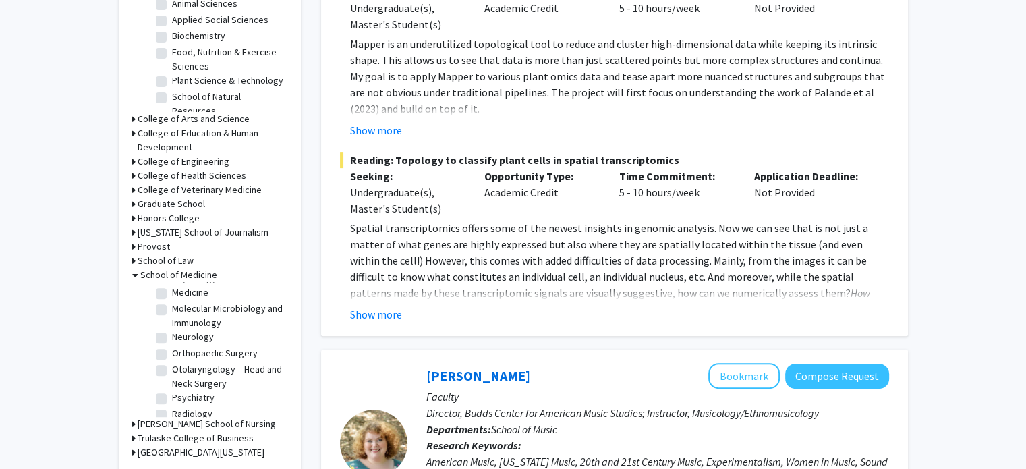
scroll to position [177, 0]
click at [172, 289] on label "Medicine" at bounding box center [190, 292] width 36 height 14
click at [172, 289] on input "Medicine" at bounding box center [176, 289] width 9 height 9
checkbox input "true"
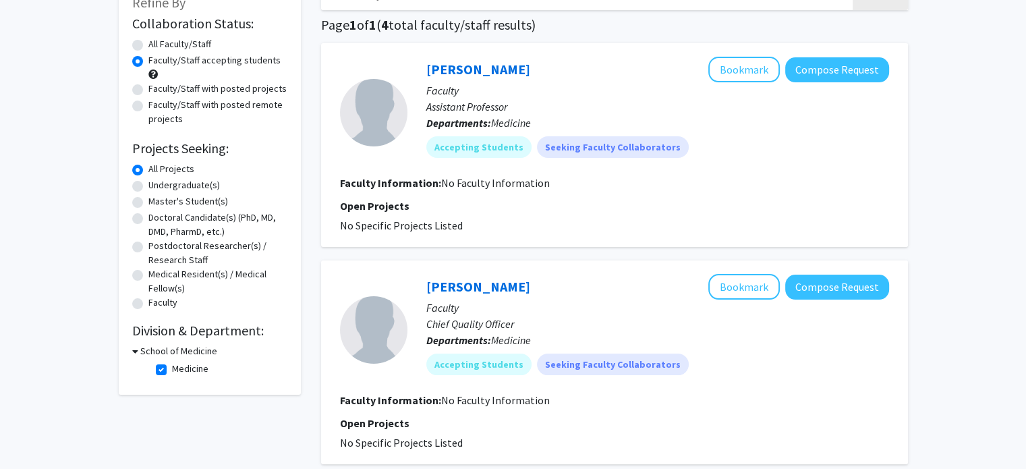
scroll to position [92, 0]
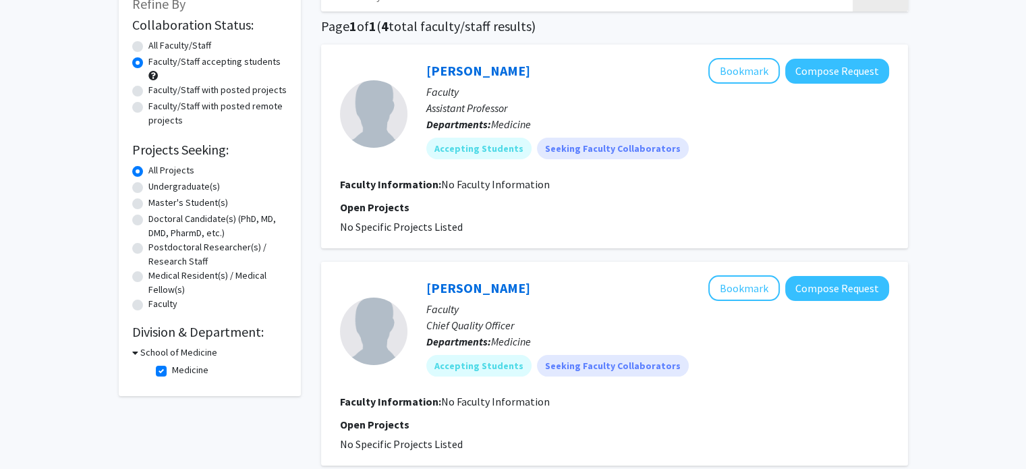
click at [172, 369] on label "Medicine" at bounding box center [190, 370] width 36 height 14
click at [172, 369] on input "Medicine" at bounding box center [176, 367] width 9 height 9
checkbox input "false"
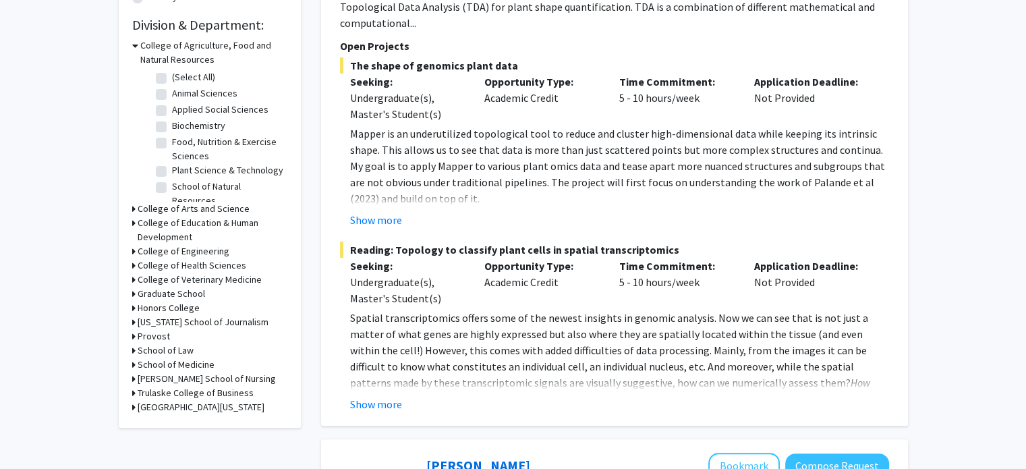
scroll to position [399, 0]
click at [138, 206] on h3 "College of Arts and Science" at bounding box center [194, 208] width 112 height 14
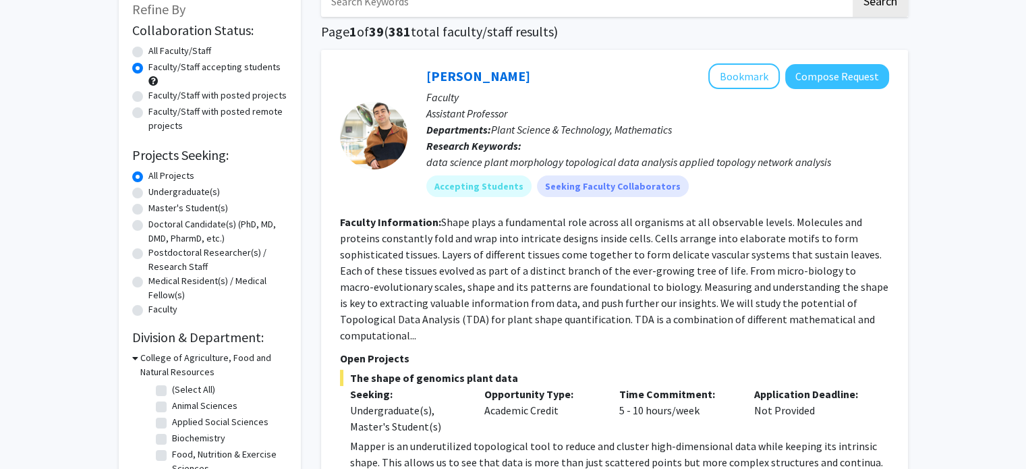
scroll to position [0, 0]
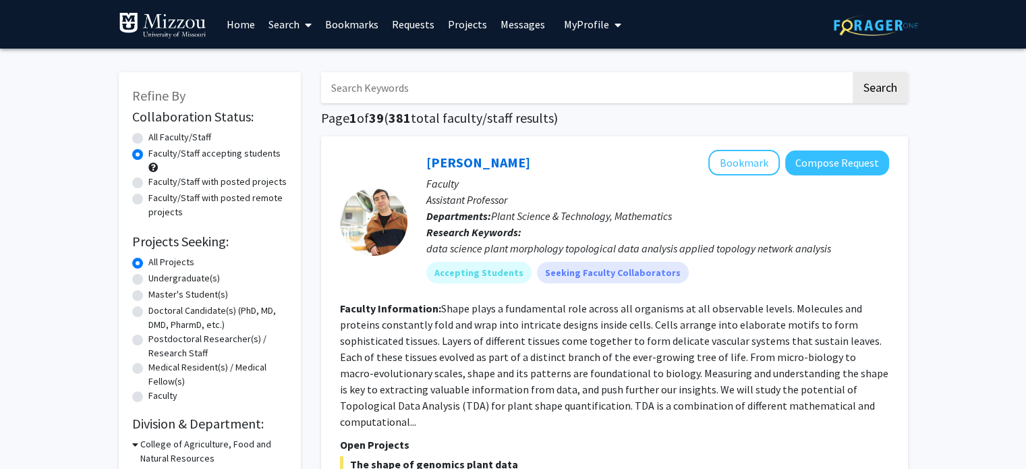
click at [361, 20] on link "Bookmarks" at bounding box center [351, 24] width 67 height 47
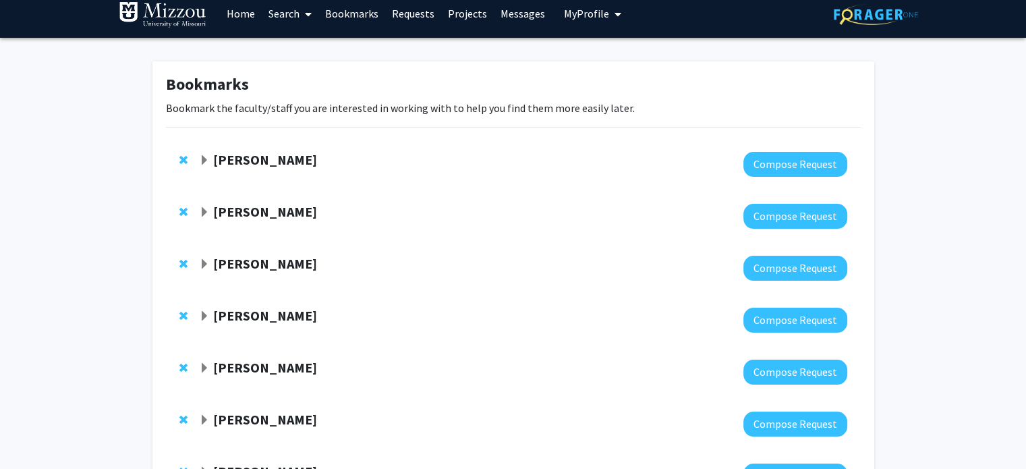
scroll to position [9, 0]
